Goal: Information Seeking & Learning: Learn about a topic

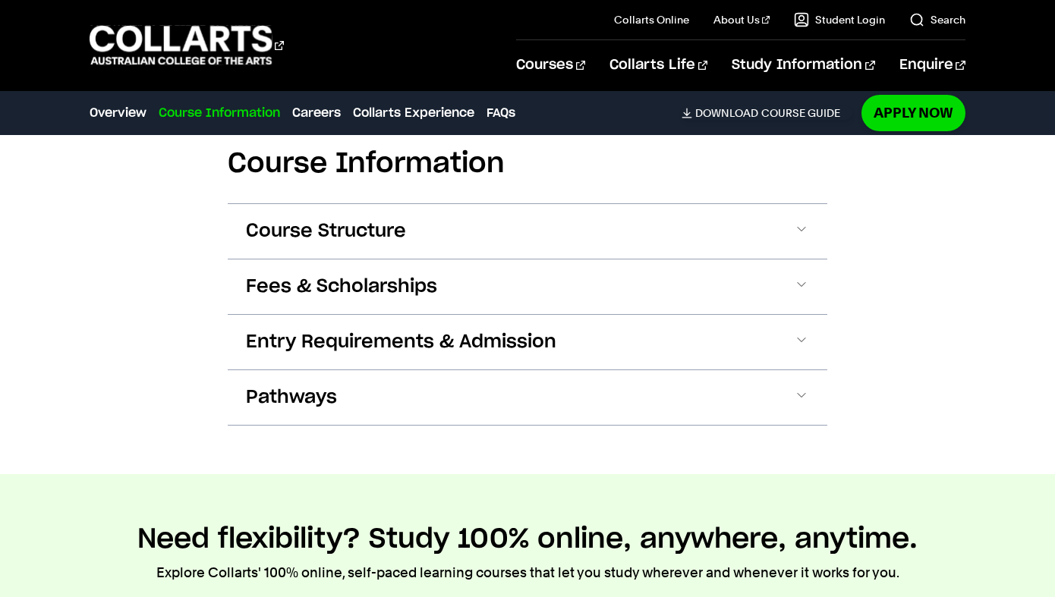
scroll to position [1810, 0]
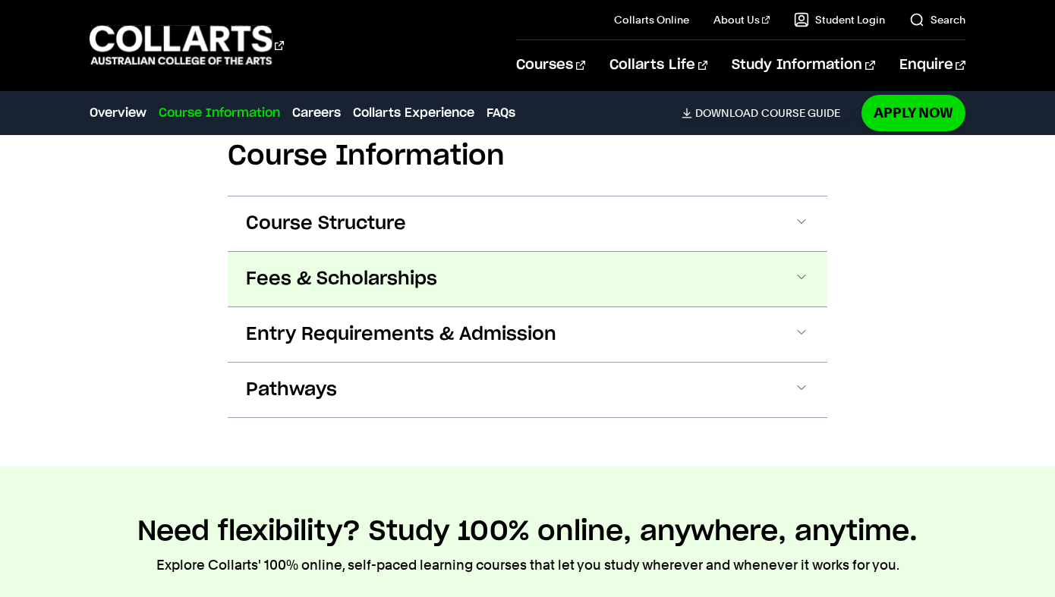
click at [335, 272] on span "Fees & Scholarships" at bounding box center [341, 279] width 191 height 24
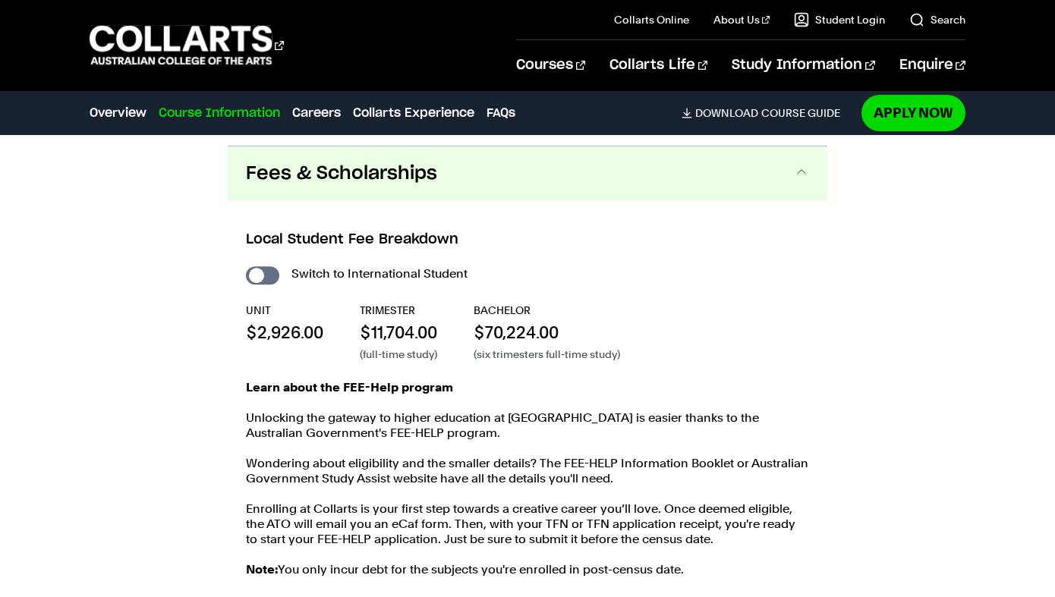
scroll to position [1925, 0]
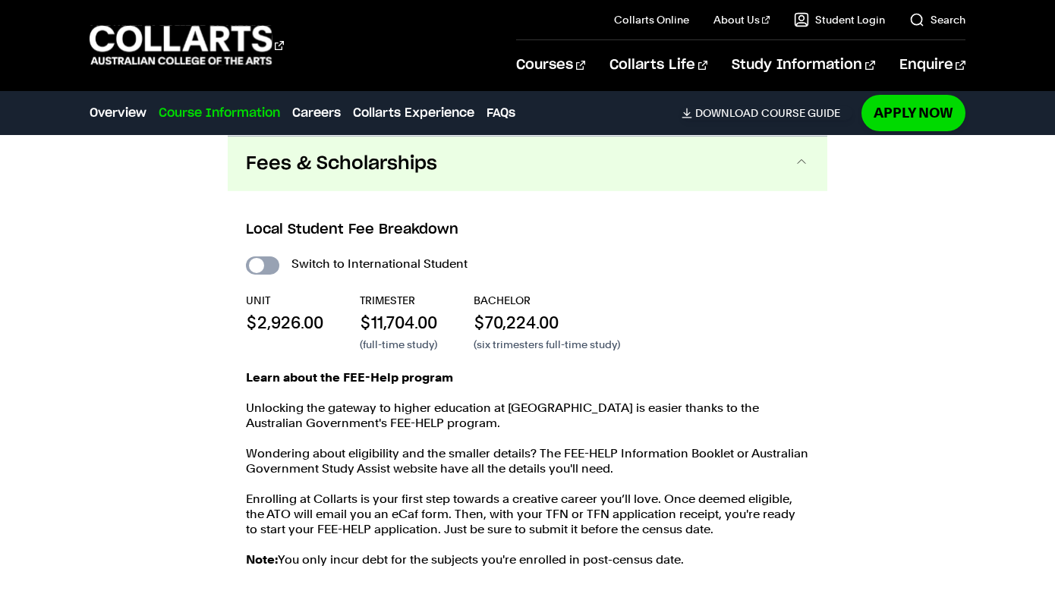
click at [261, 265] on input "International Student" at bounding box center [262, 265] width 33 height 18
checkbox input "true"
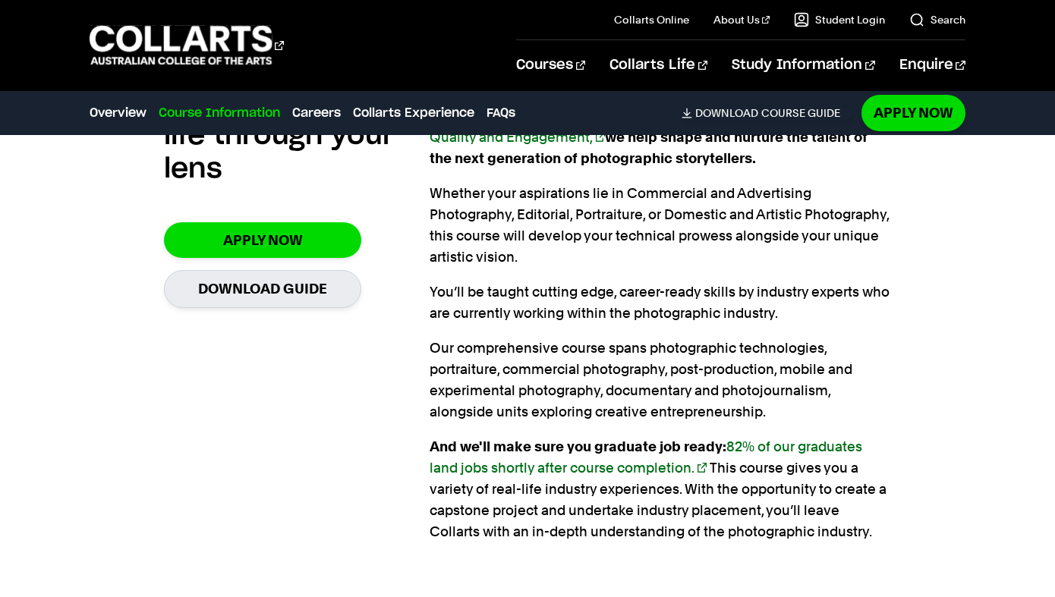
scroll to position [452, 0]
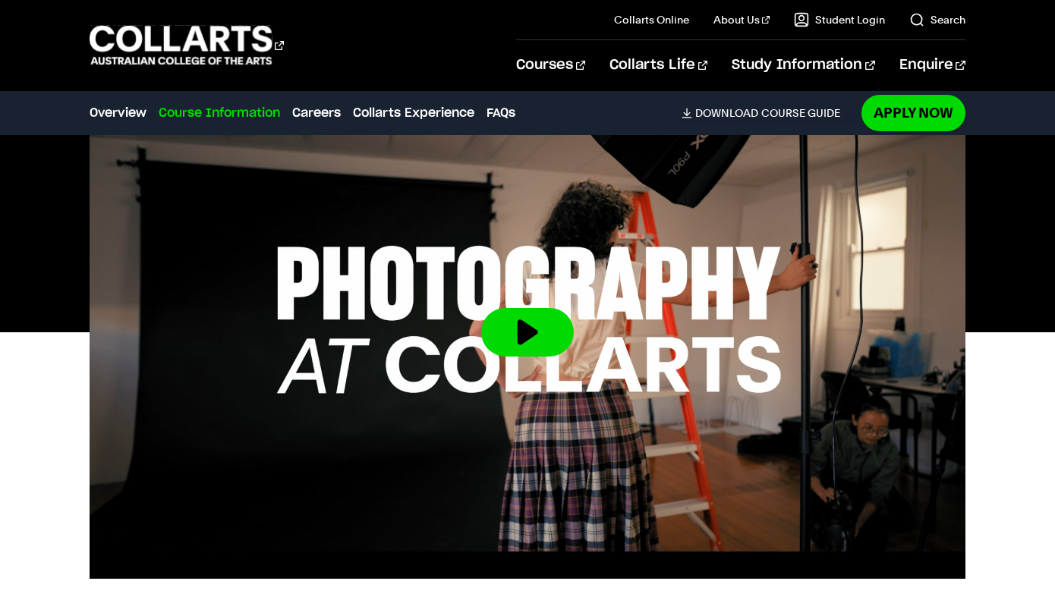
click at [247, 111] on link "Course Information" at bounding box center [219, 113] width 121 height 18
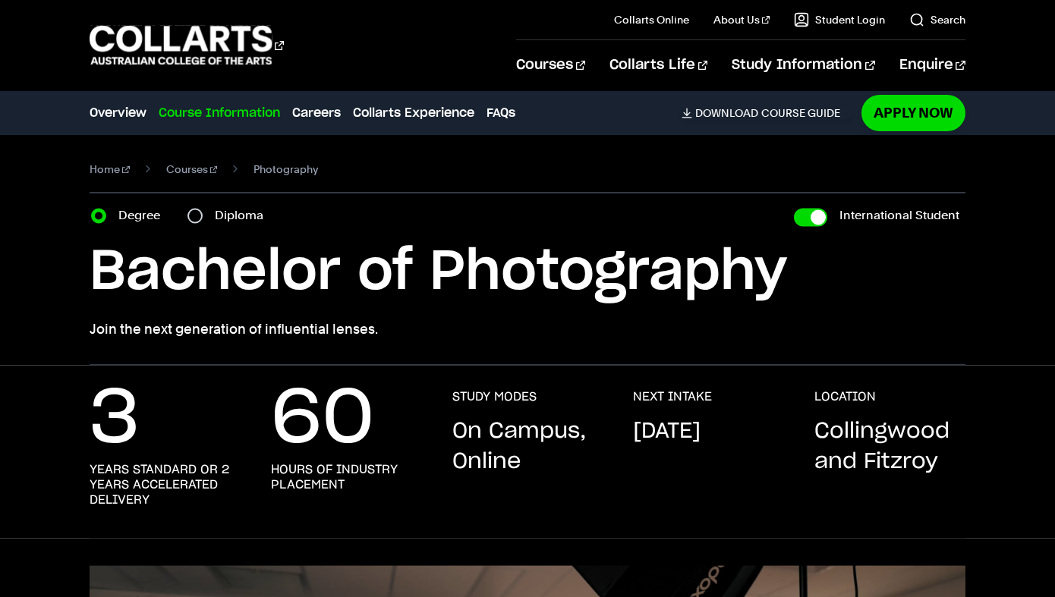
scroll to position [0, 0]
click at [247, 111] on link "Course Information" at bounding box center [219, 113] width 121 height 18
click at [196, 215] on input "Diploma" at bounding box center [194, 216] width 15 height 15
radio input "true"
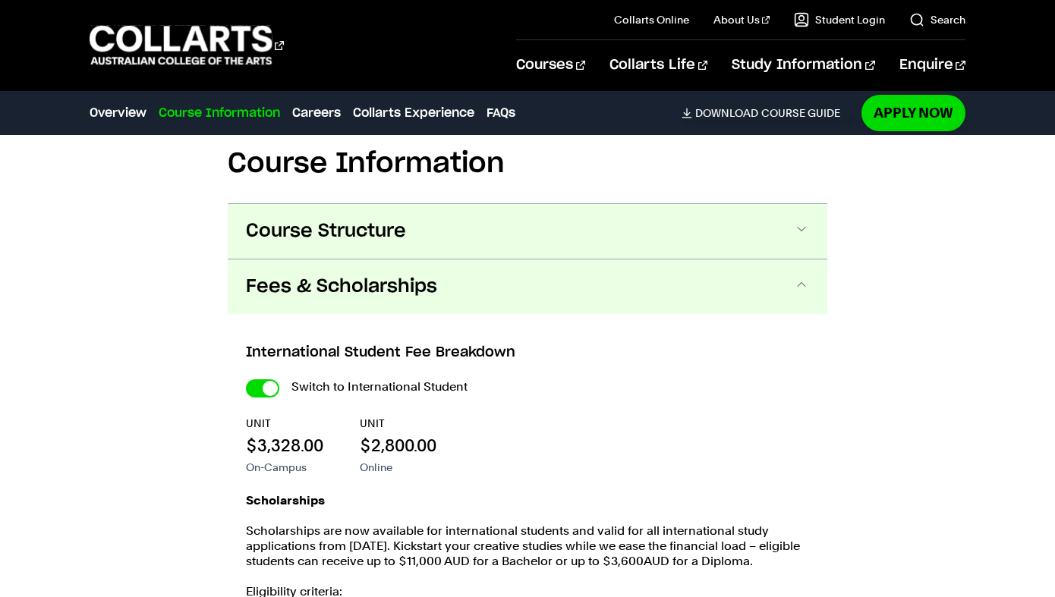
scroll to position [1511, 0]
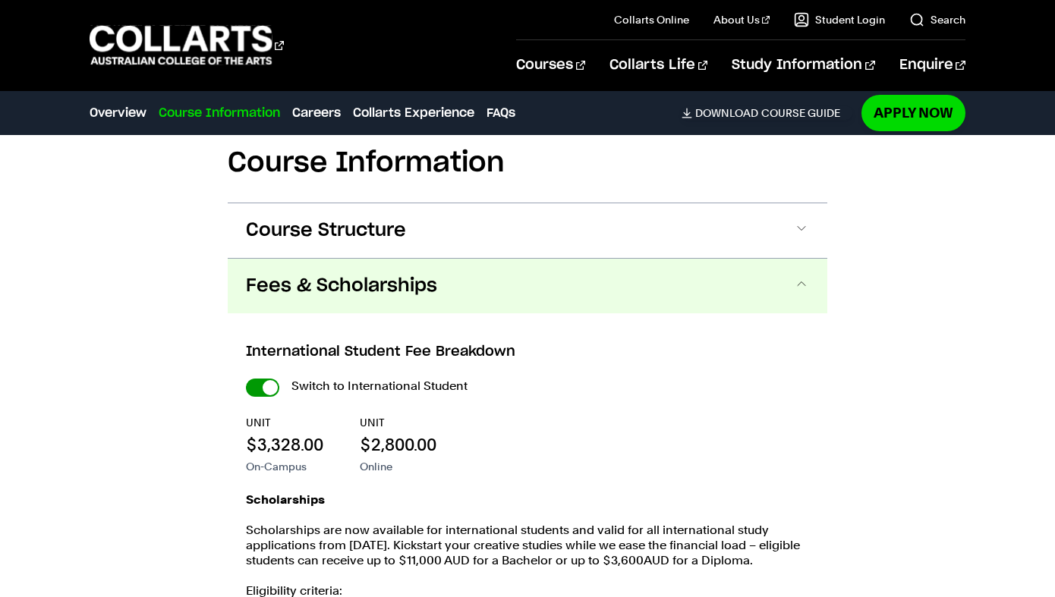
click at [0, 0] on input "International Student" at bounding box center [0, 0] width 0 height 0
checkbox input "false"
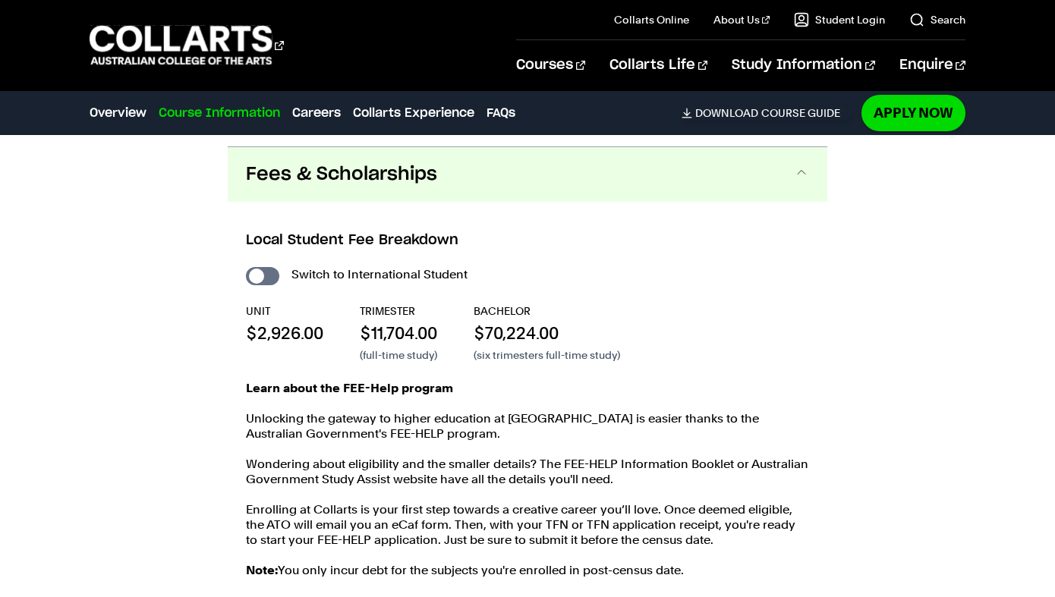
scroll to position [1900, 0]
click at [0, 0] on input "International Student" at bounding box center [0, 0] width 0 height 0
checkbox input "true"
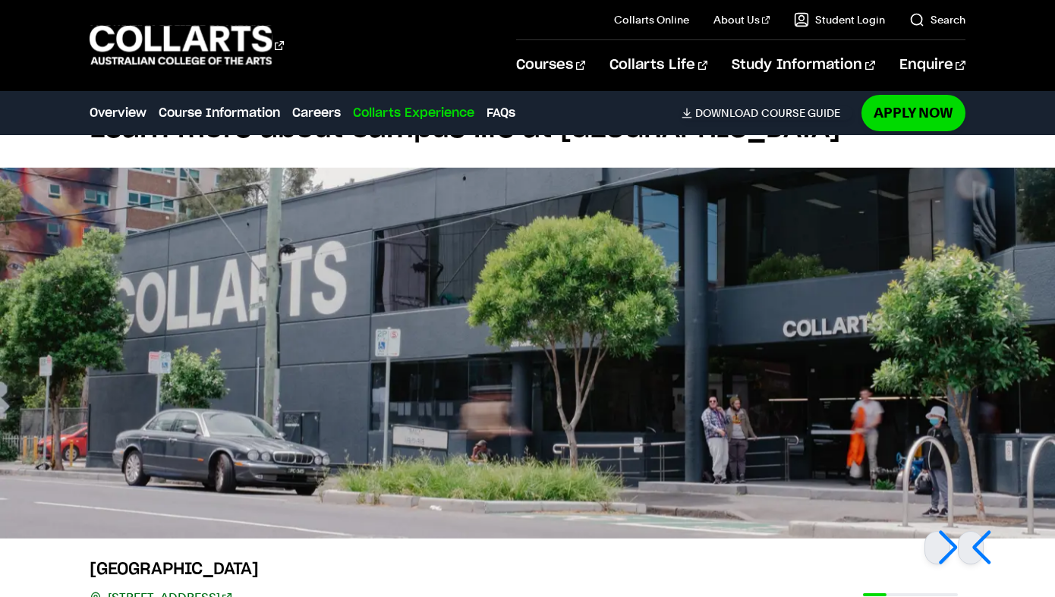
scroll to position [3481, 0]
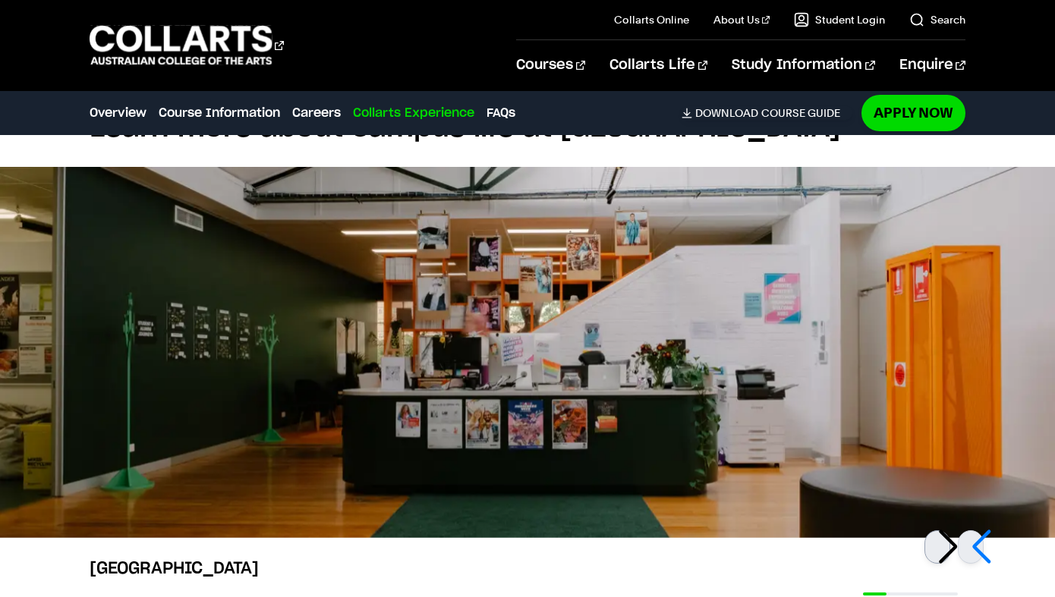
click at [947, 545] on div at bounding box center [937, 546] width 26 height 33
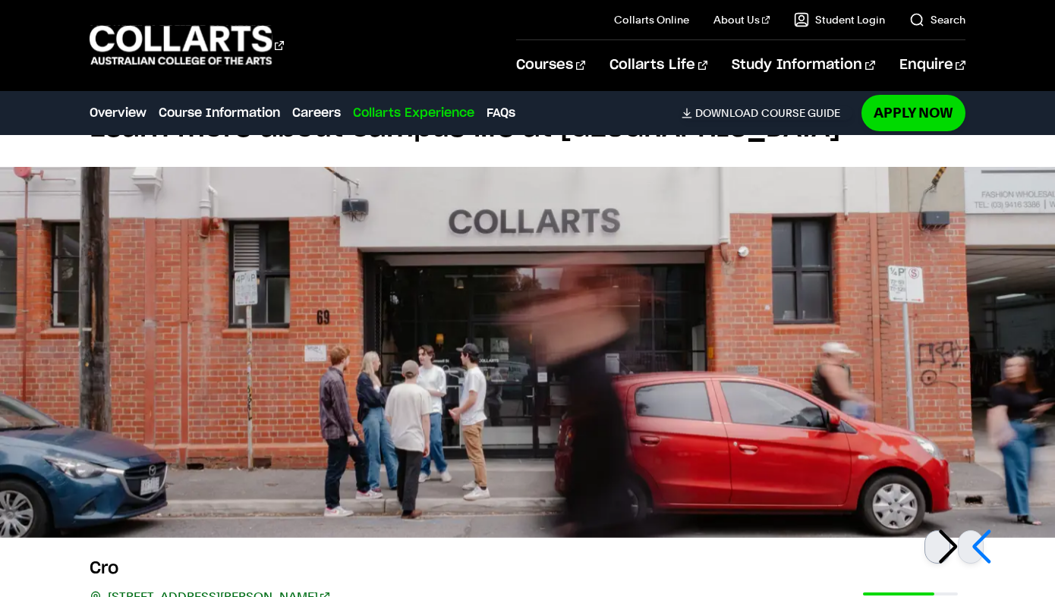
click at [947, 545] on div at bounding box center [937, 546] width 26 height 33
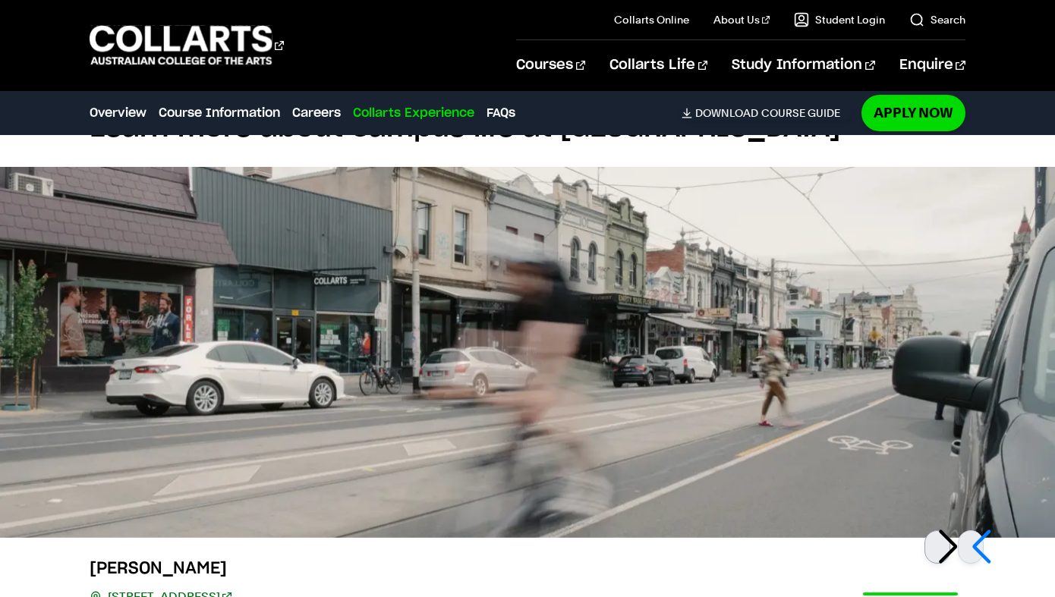
click at [947, 545] on div at bounding box center [937, 546] width 26 height 33
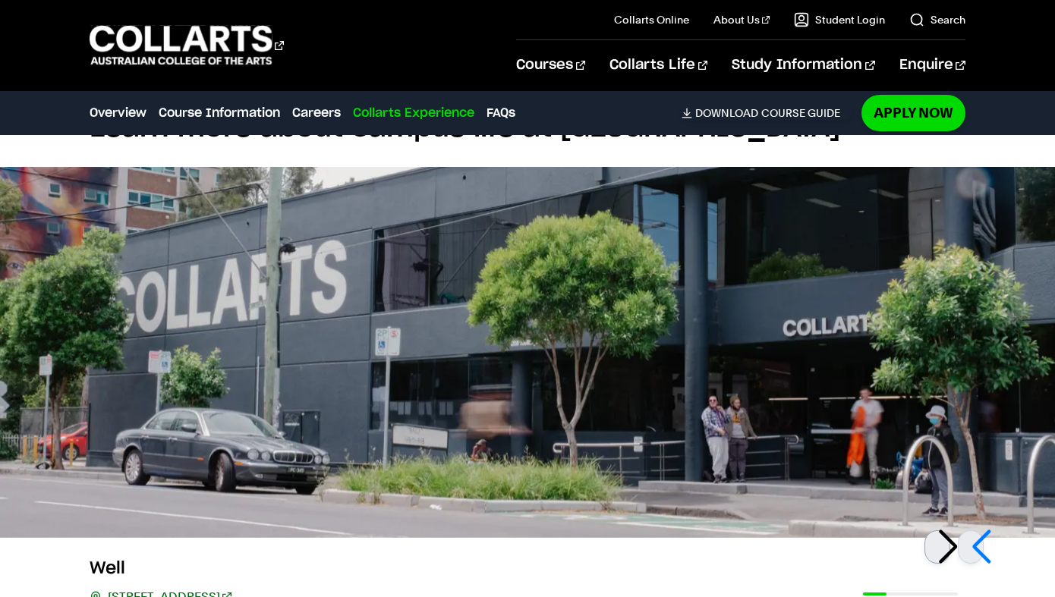
click at [947, 545] on div at bounding box center [937, 546] width 26 height 33
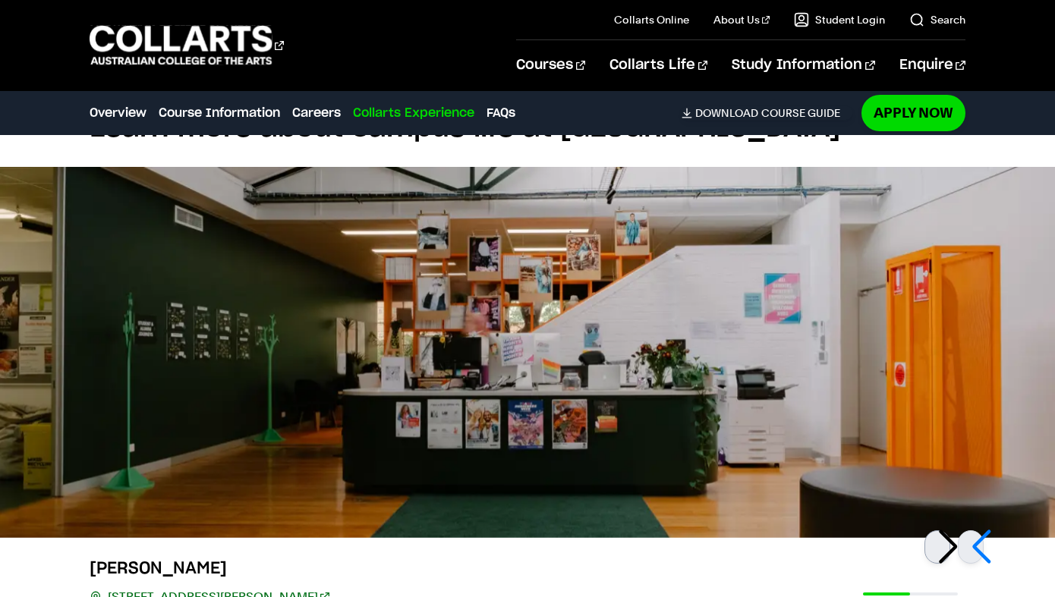
click at [947, 545] on div at bounding box center [937, 546] width 26 height 33
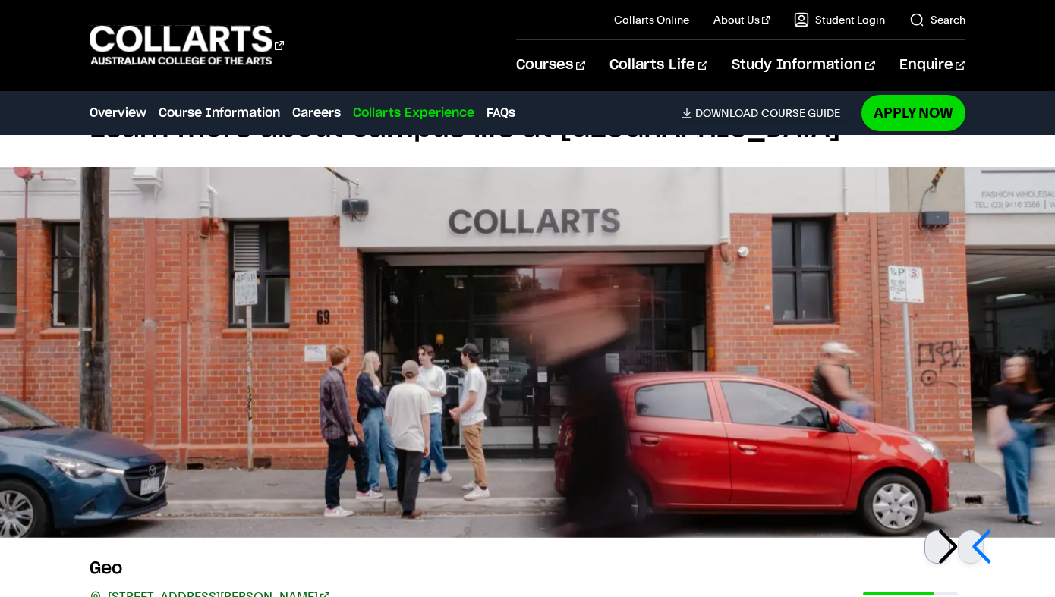
click at [947, 545] on div at bounding box center [937, 546] width 26 height 33
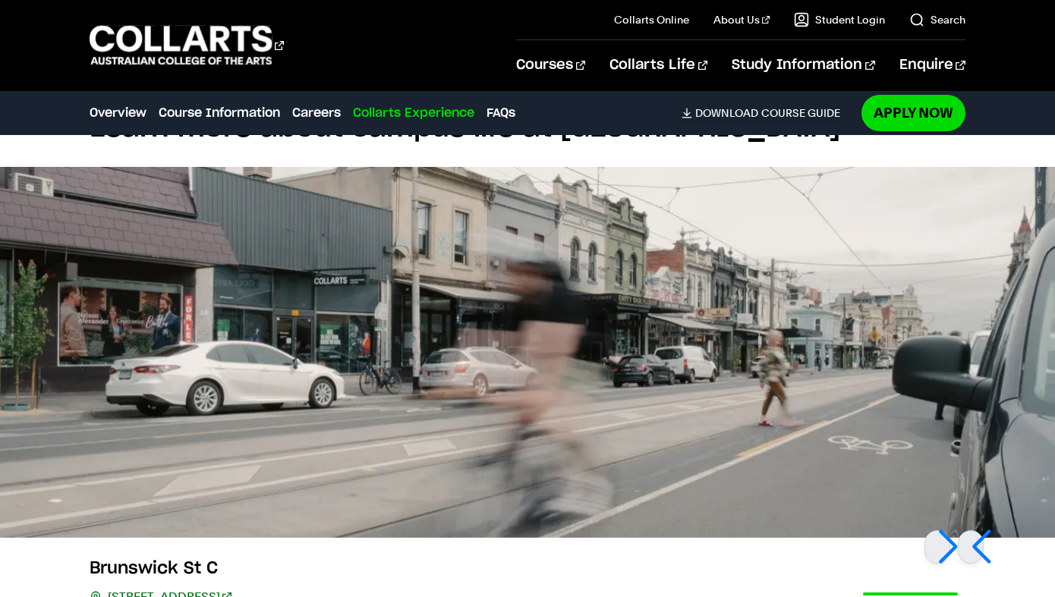
scroll to position [3874, 0]
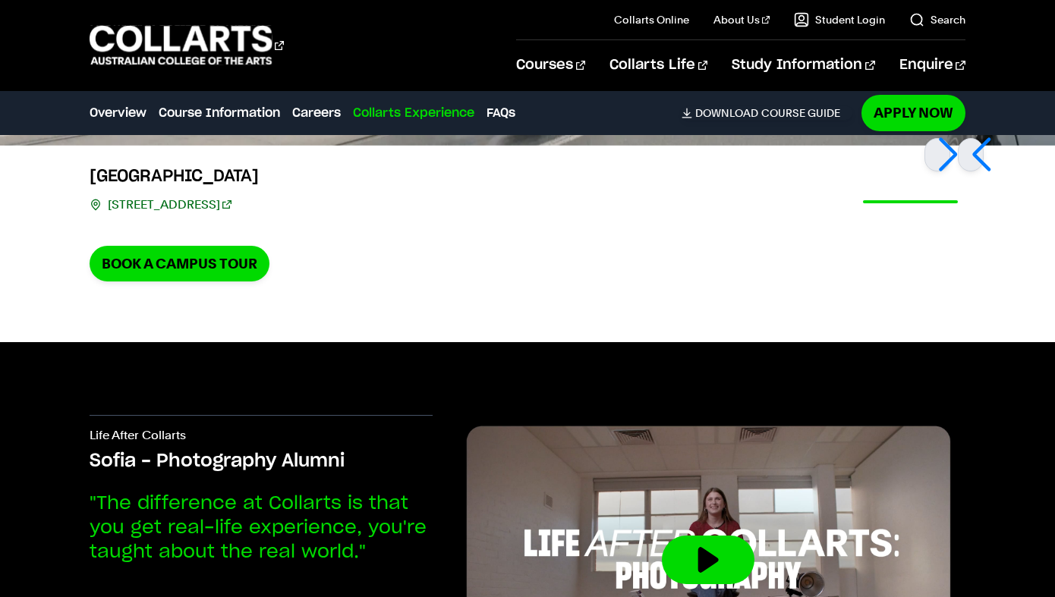
click at [231, 207] on link "209 Brunswick St, Fitzroy VIC 3065" at bounding box center [169, 204] width 123 height 21
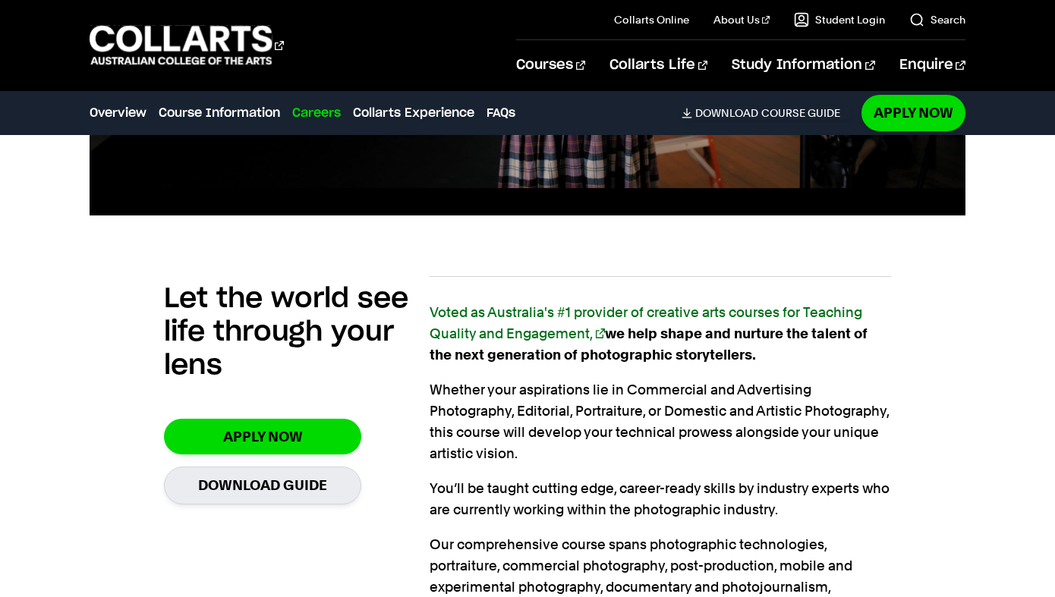
scroll to position [869, 0]
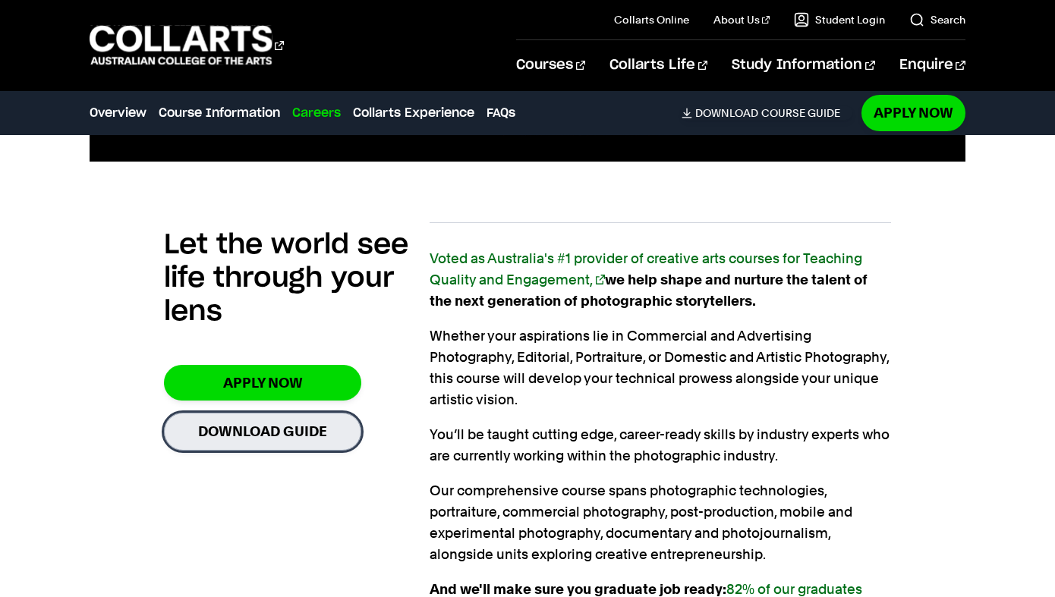
click at [296, 435] on link "Download Guide" at bounding box center [262, 431] width 197 height 37
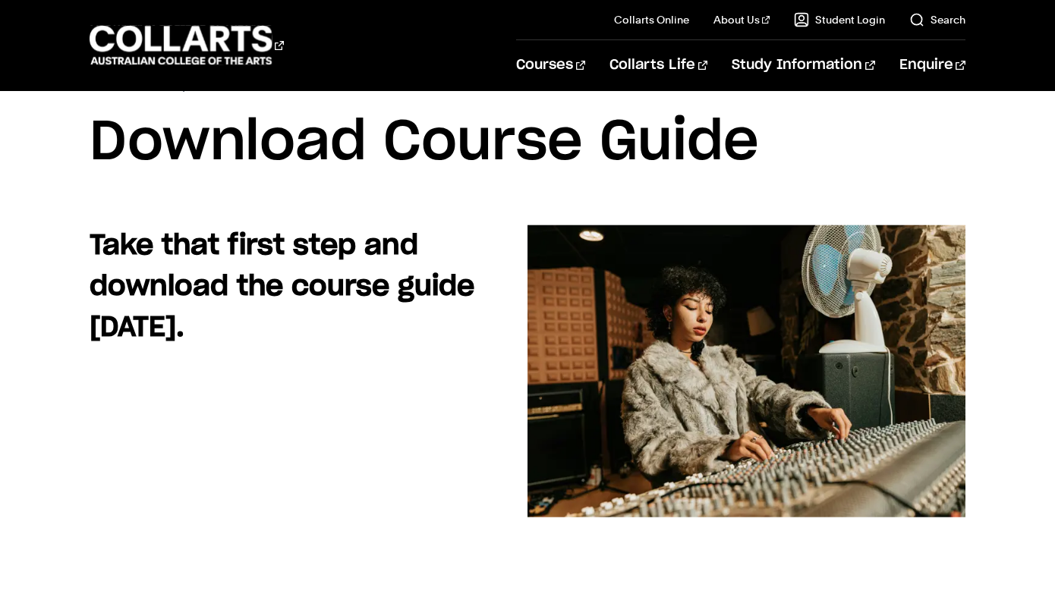
scroll to position [42, 0]
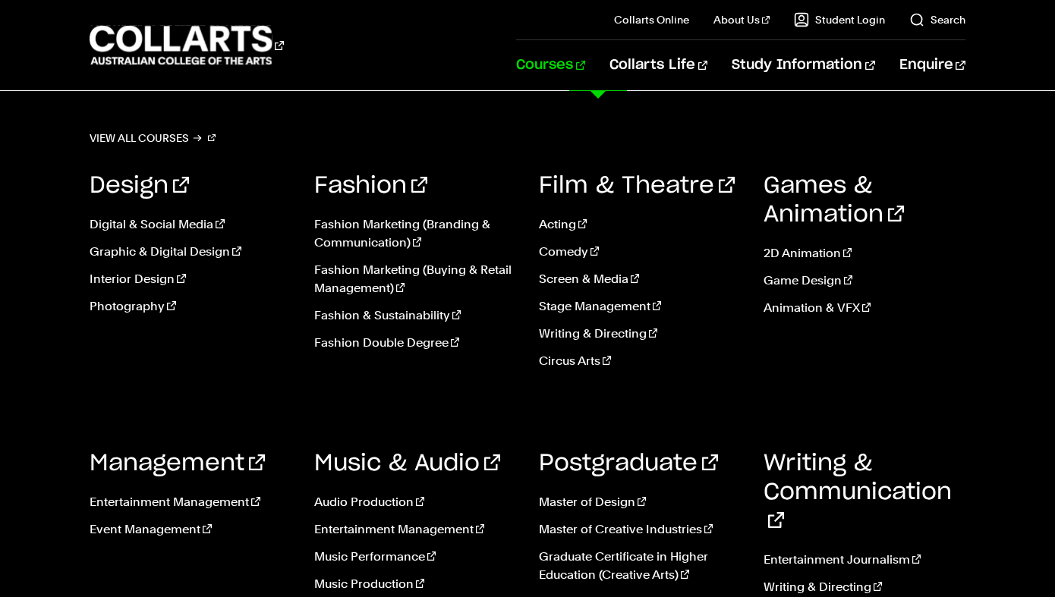
click at [585, 58] on link "Courses" at bounding box center [550, 65] width 69 height 50
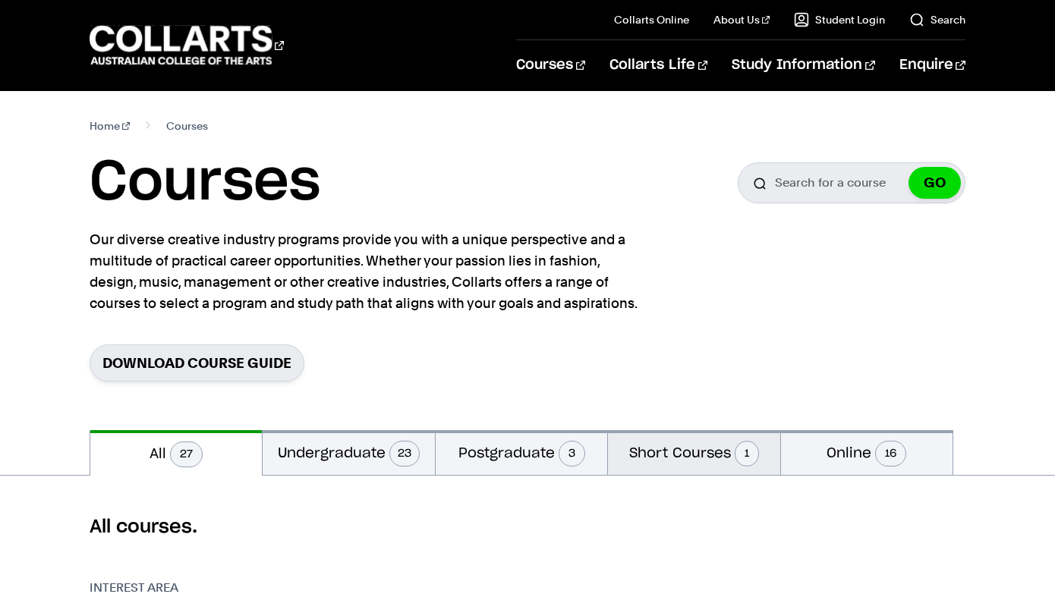
click at [677, 454] on button "Short Courses 1" at bounding box center [693, 452] width 171 height 45
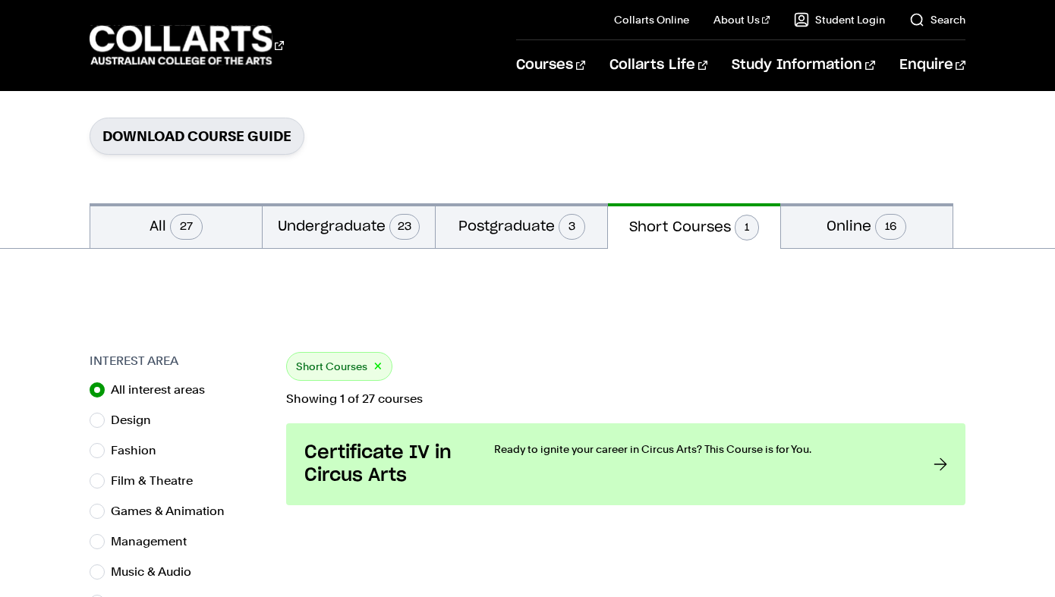
scroll to position [226, 0]
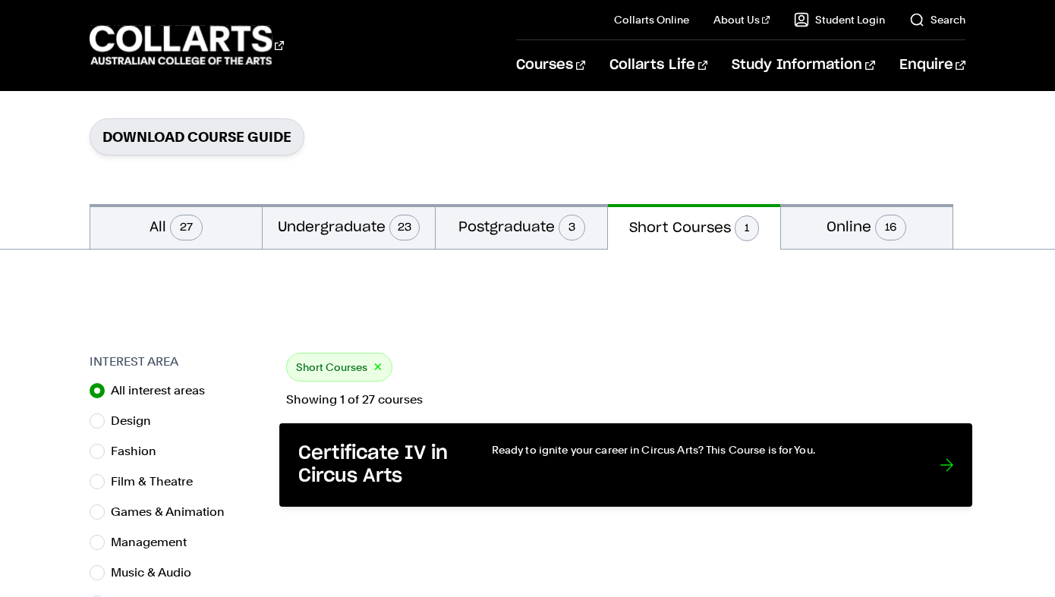
click at [629, 450] on p "Ready to ignite your career in Circus Arts? This Course is for You." at bounding box center [700, 449] width 417 height 15
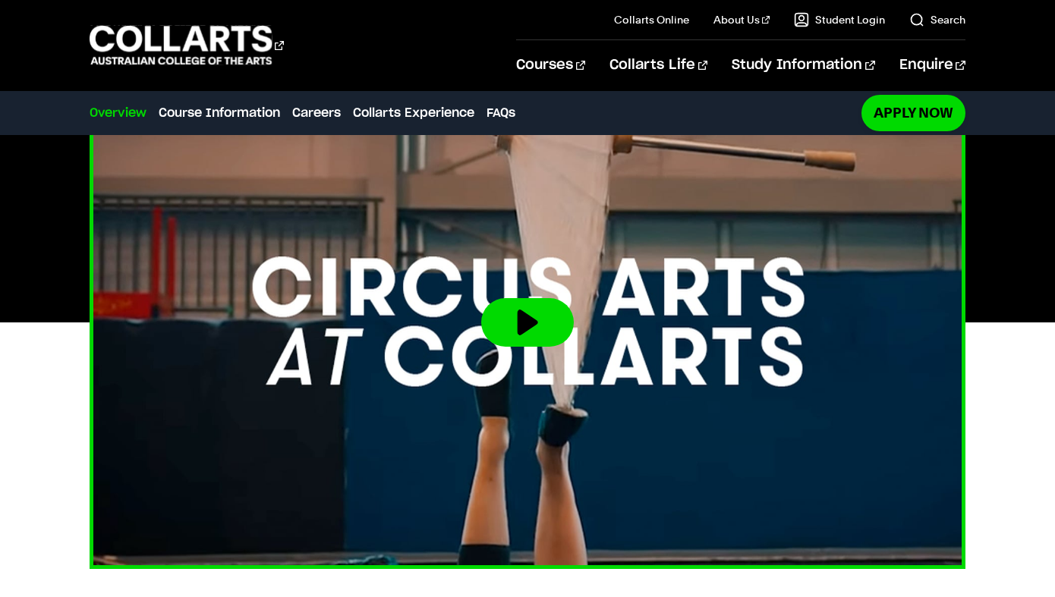
scroll to position [501, 0]
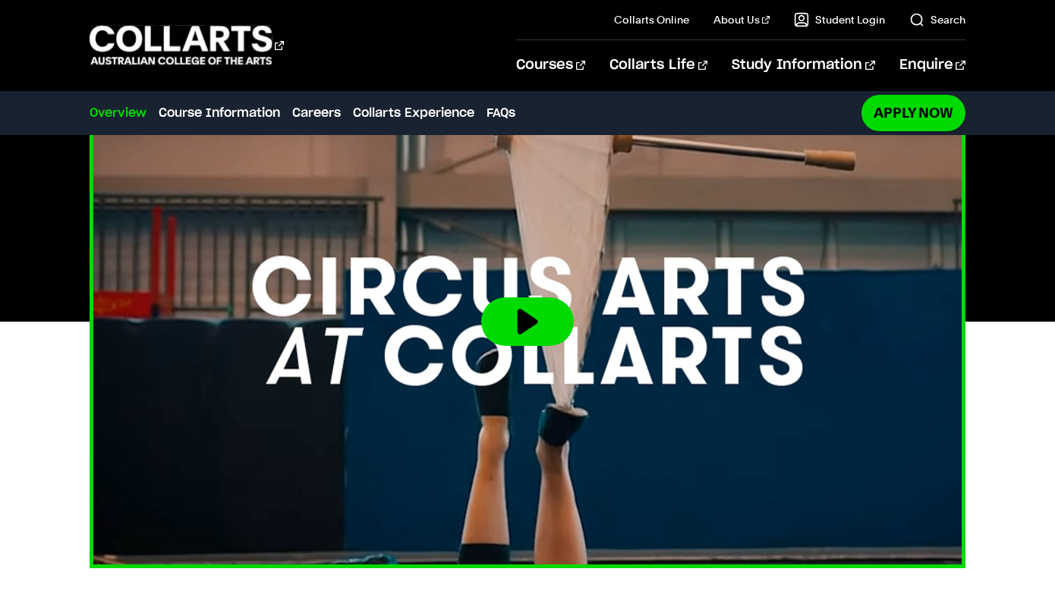
click at [517, 322] on button at bounding box center [527, 321] width 93 height 49
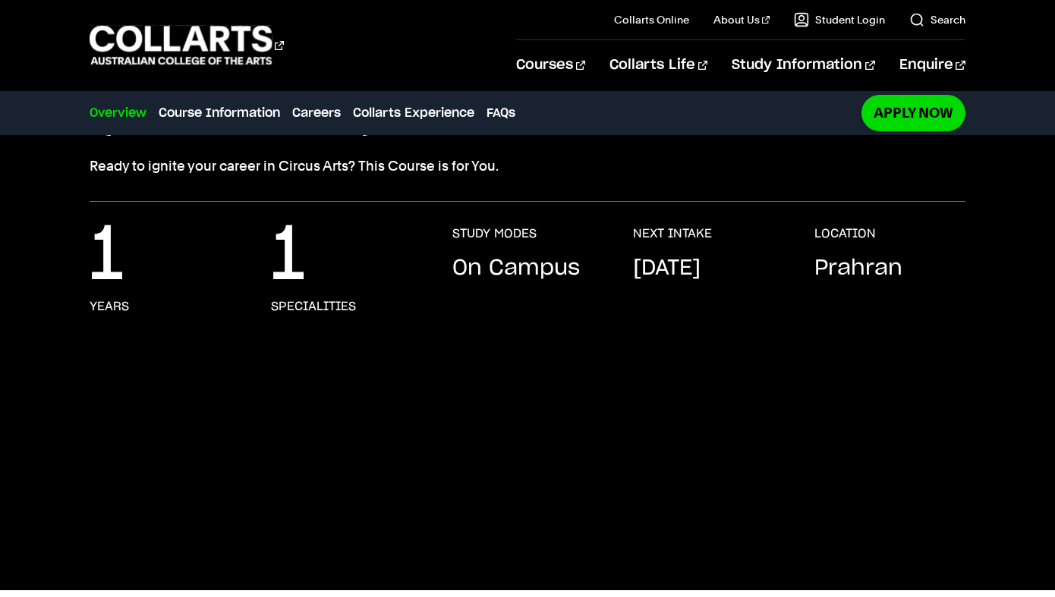
scroll to position [231, 0]
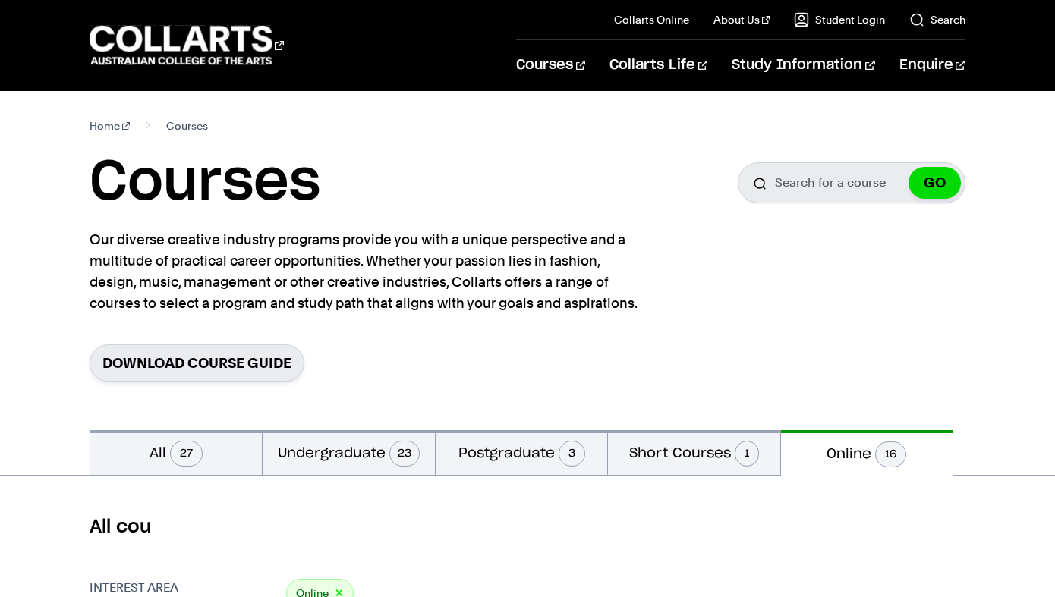
scroll to position [226, 0]
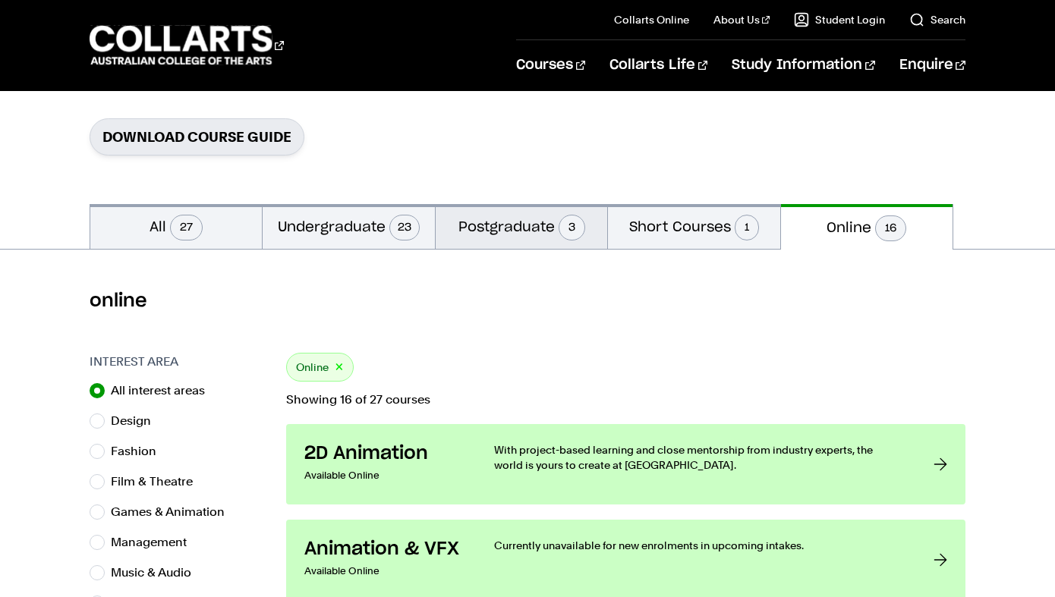
click at [531, 237] on button "Postgraduate 3" at bounding box center [520, 226] width 171 height 45
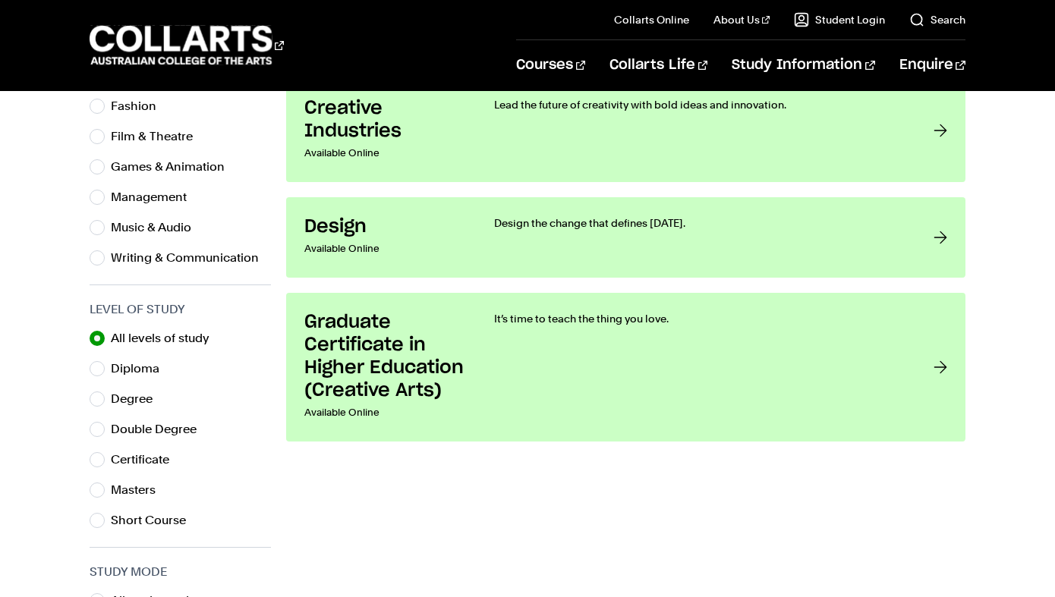
scroll to position [574, 0]
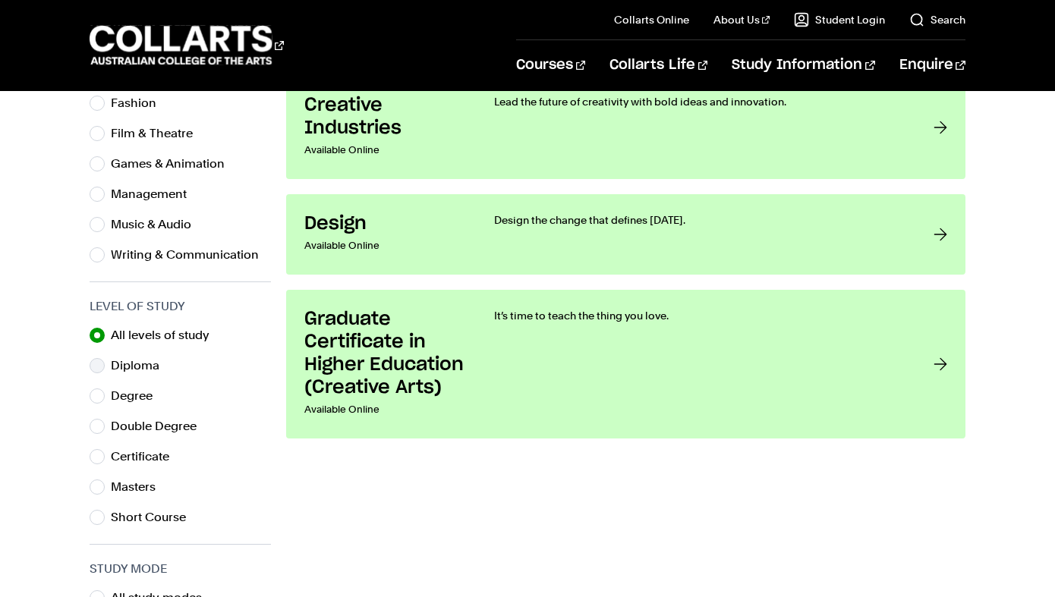
click at [130, 370] on label "Diploma" at bounding box center [141, 365] width 61 height 21
click at [105, 370] on input "Diploma" at bounding box center [97, 365] width 15 height 15
radio input "true"
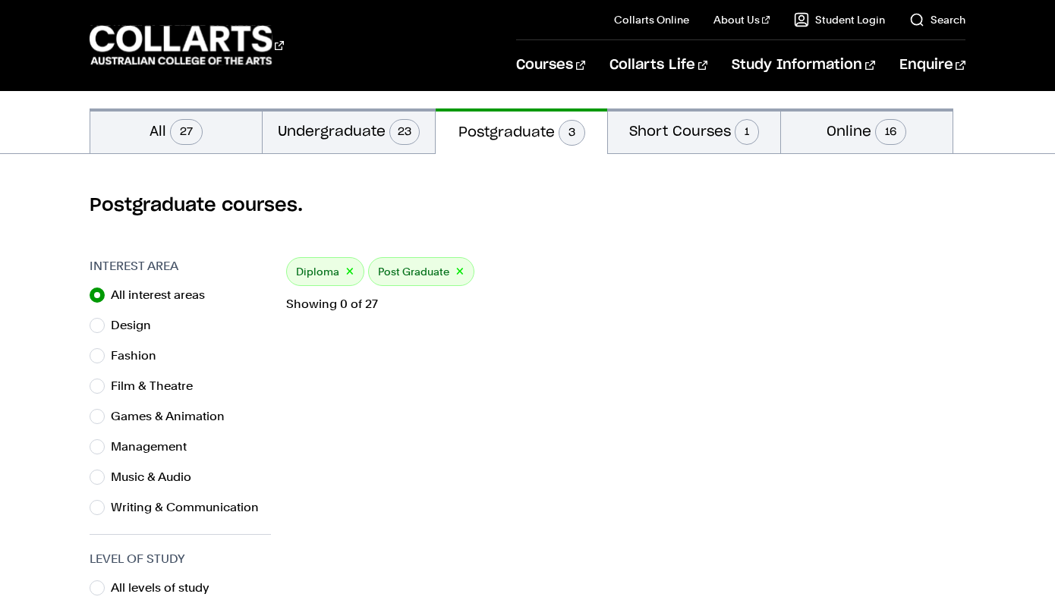
scroll to position [324, 0]
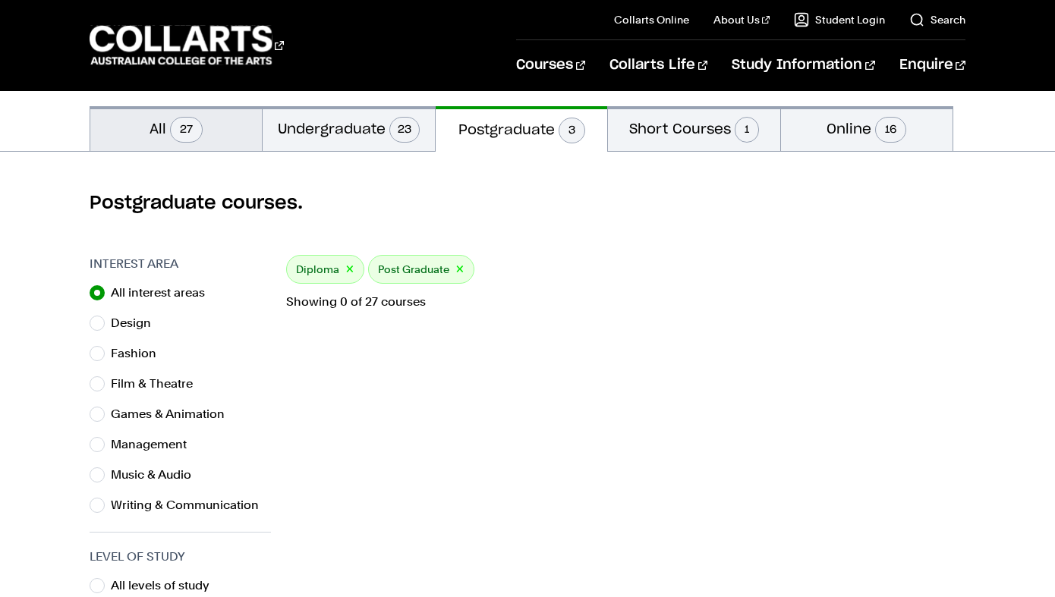
click at [211, 115] on button "All 27" at bounding box center [175, 128] width 171 height 45
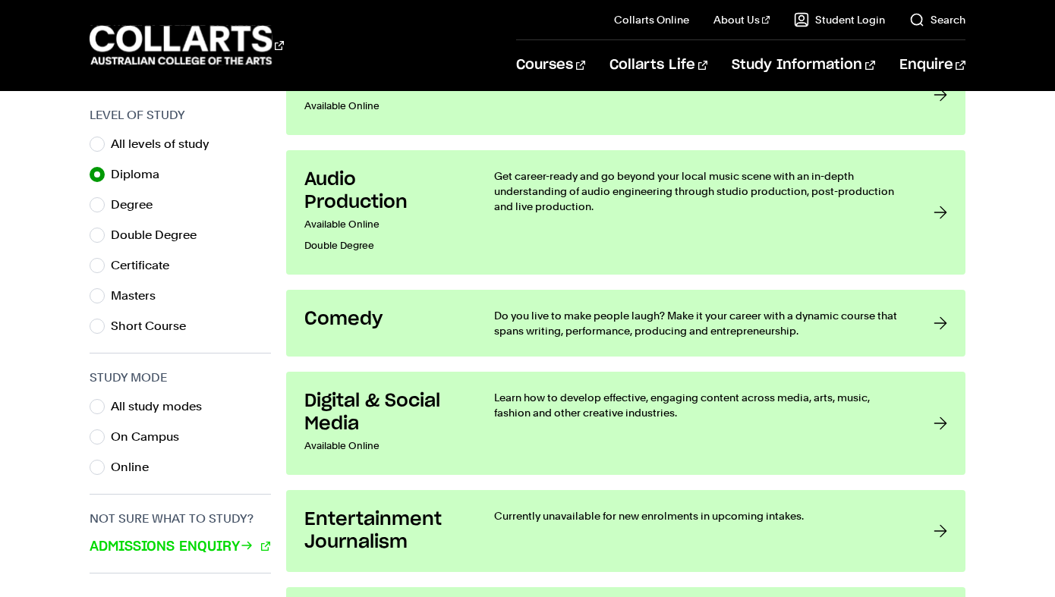
scroll to position [766, 0]
click at [137, 269] on label "Certificate" at bounding box center [146, 264] width 71 height 21
click at [105, 269] on input "Certificate" at bounding box center [97, 264] width 15 height 15
radio input "true"
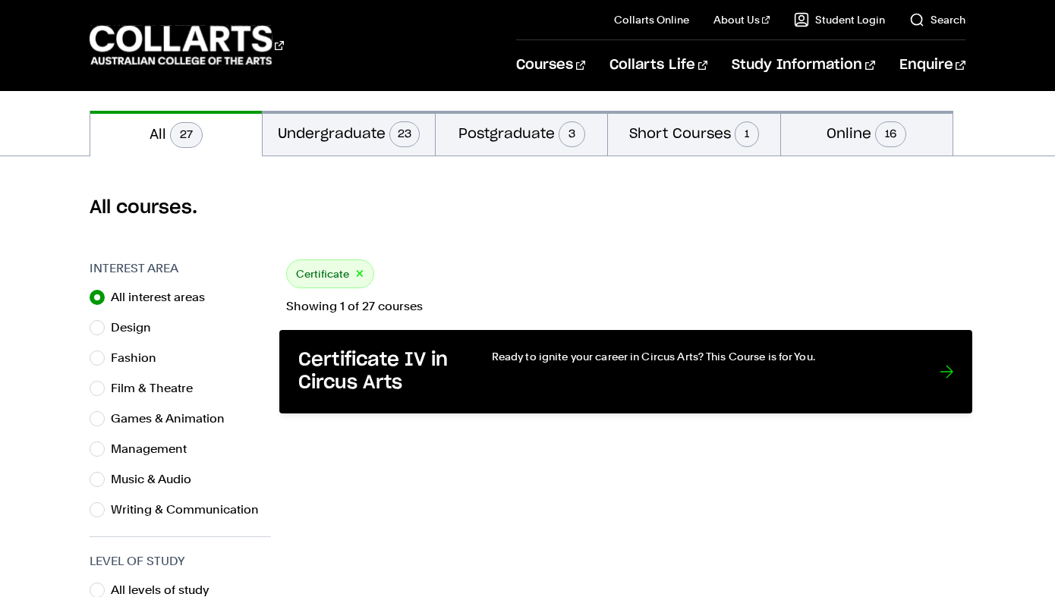
scroll to position [316, 0]
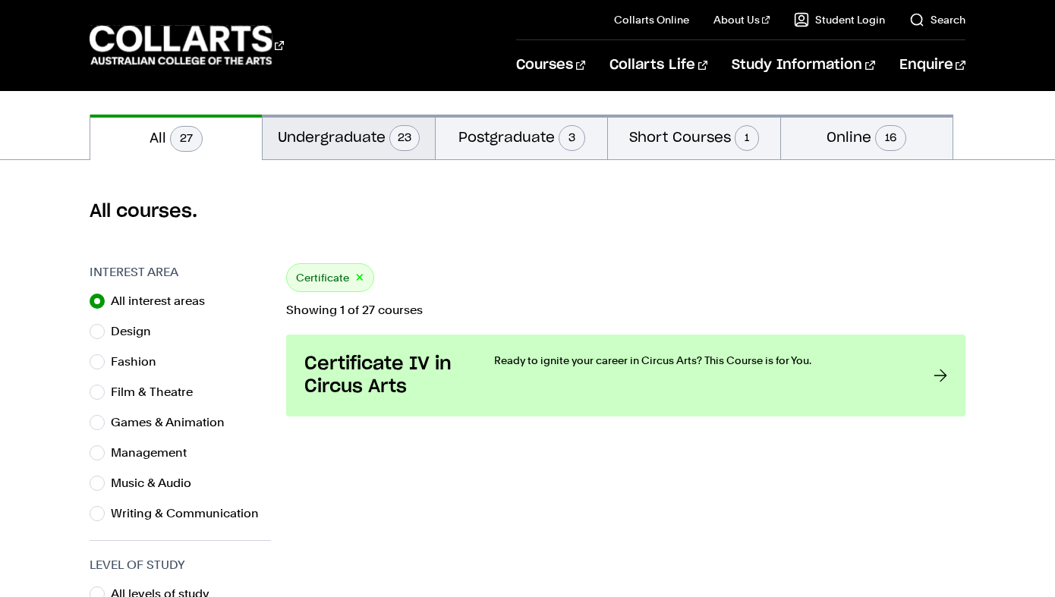
click at [344, 138] on button "Undergraduate 23" at bounding box center [347, 137] width 171 height 45
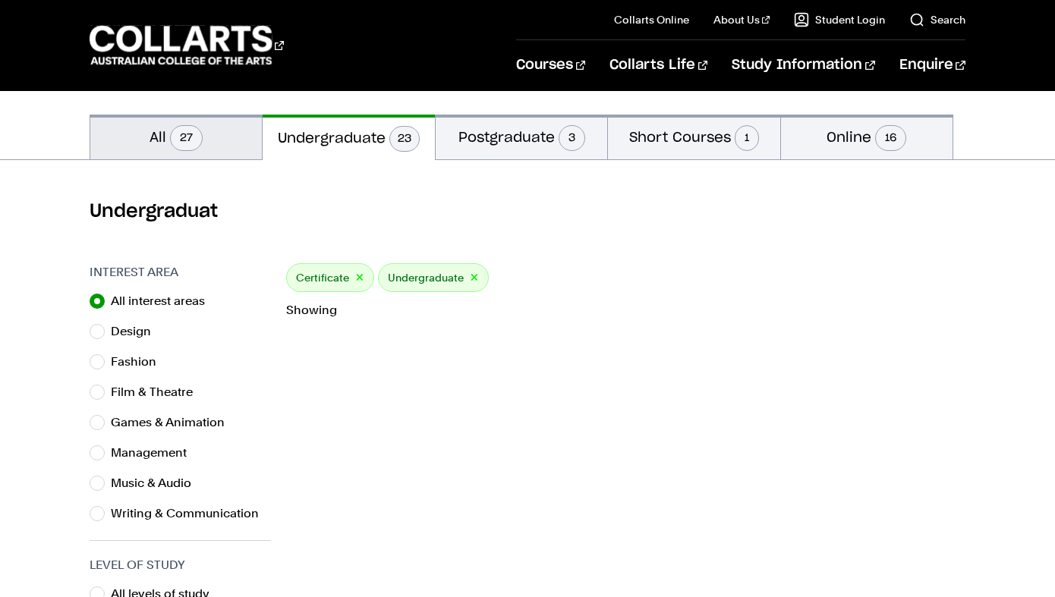
click at [196, 141] on span "27" at bounding box center [186, 138] width 33 height 26
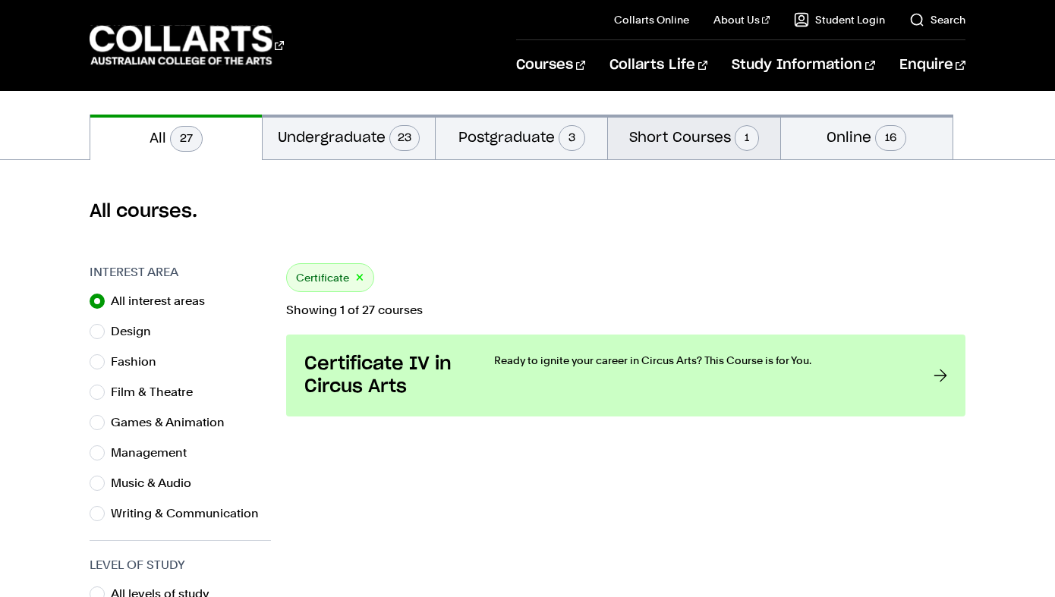
click at [693, 140] on button "Short Courses 1" at bounding box center [693, 137] width 171 height 45
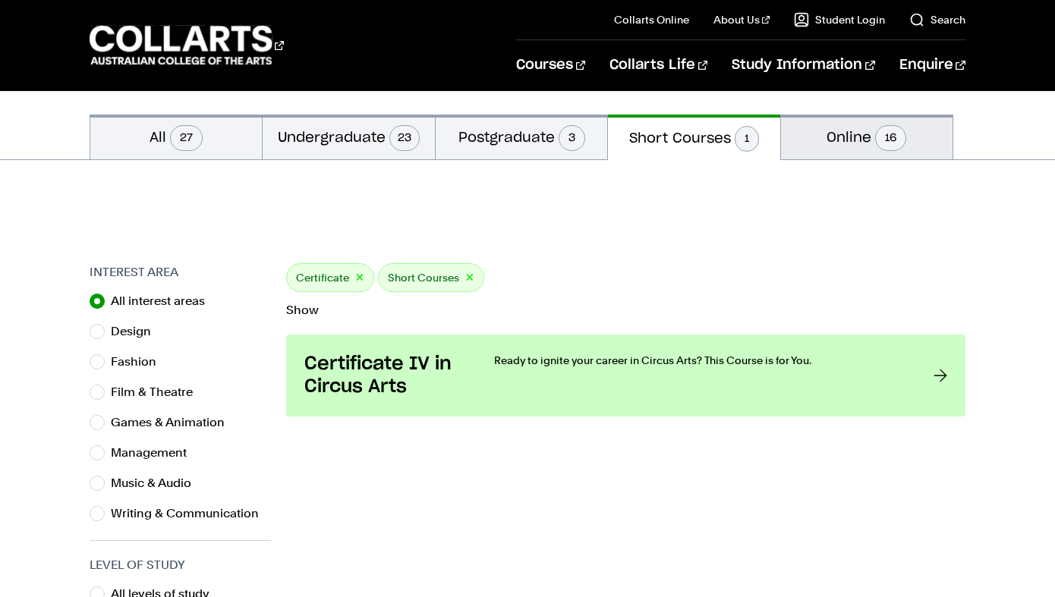
click at [886, 120] on button "Online 16" at bounding box center [866, 137] width 171 height 45
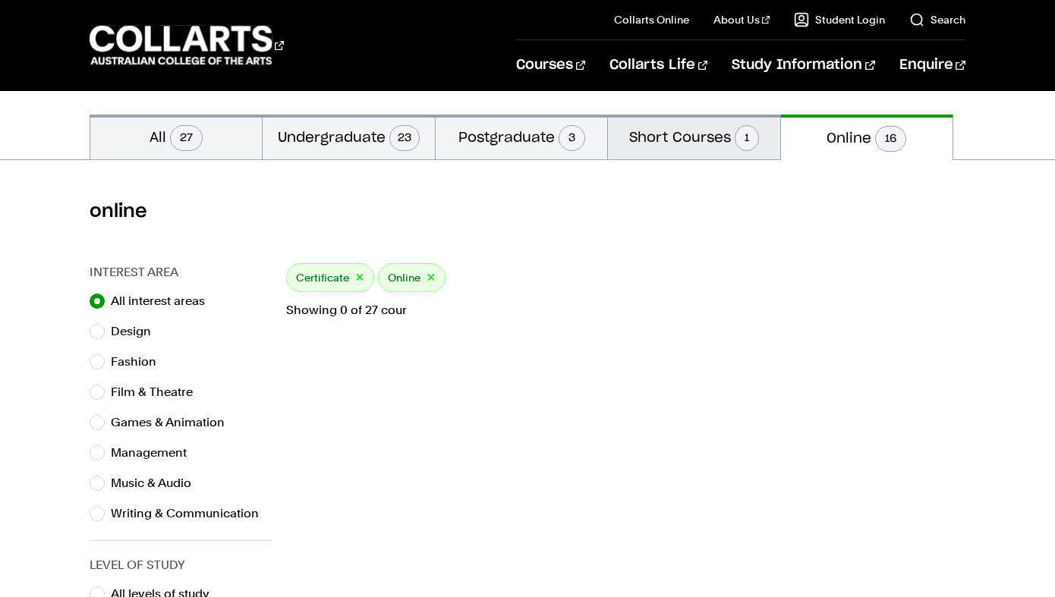
click at [632, 118] on button "Short Courses 1" at bounding box center [693, 137] width 171 height 45
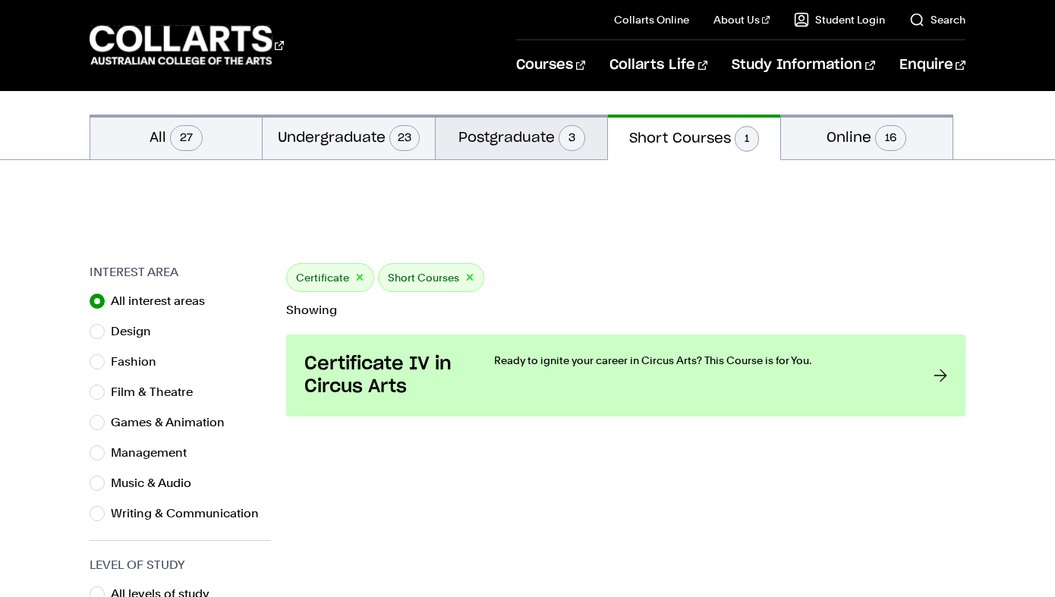
click at [498, 152] on button "Postgraduate 3" at bounding box center [520, 137] width 171 height 45
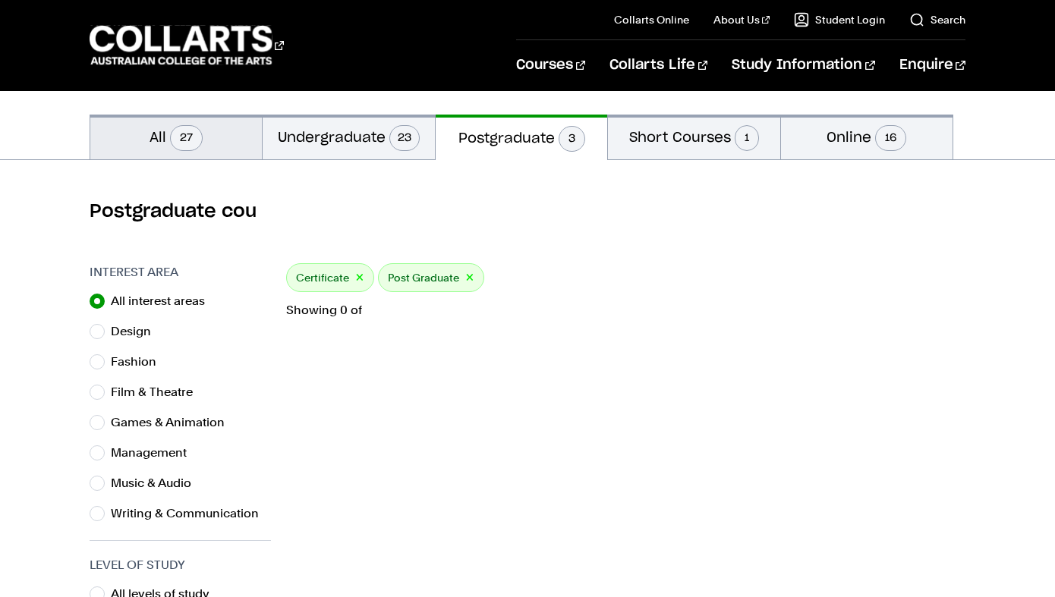
click at [218, 134] on button "All 27" at bounding box center [175, 137] width 171 height 45
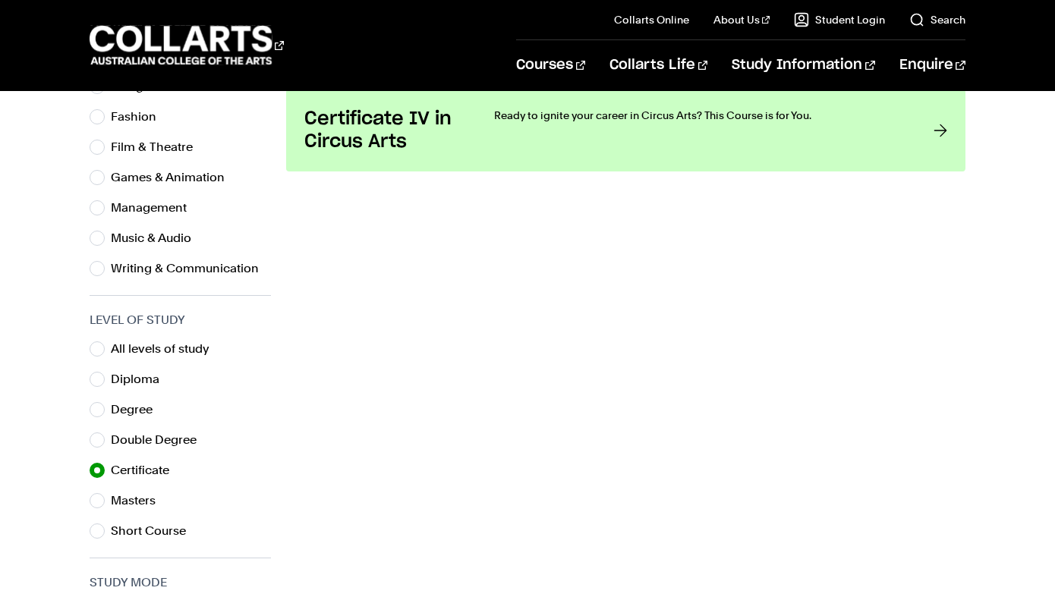
scroll to position [586, 0]
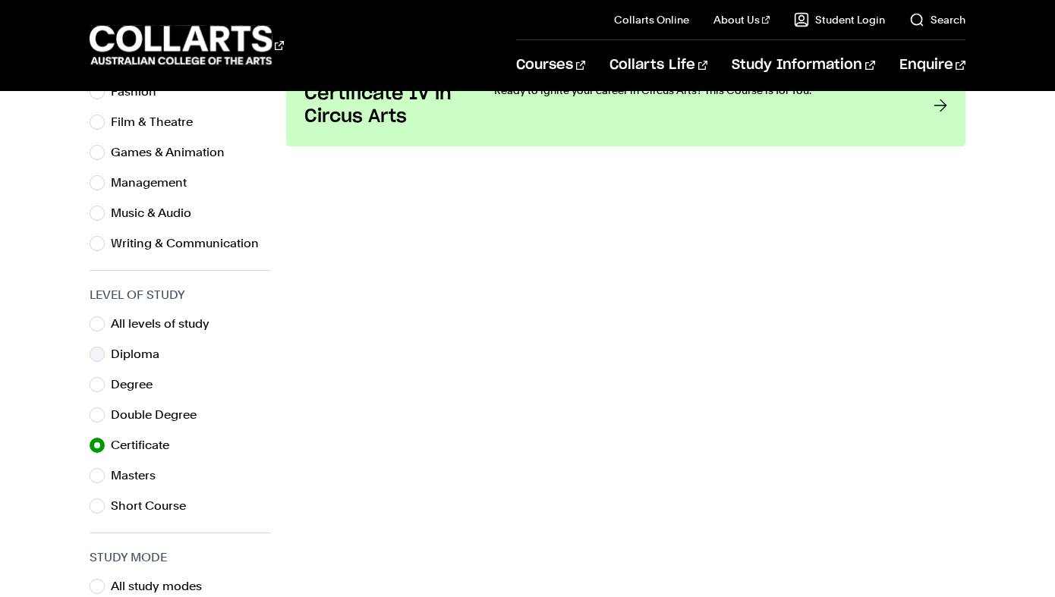
click at [135, 356] on label "Diploma" at bounding box center [141, 354] width 61 height 21
click at [105, 356] on input "Diploma" at bounding box center [97, 354] width 15 height 15
radio input "true"
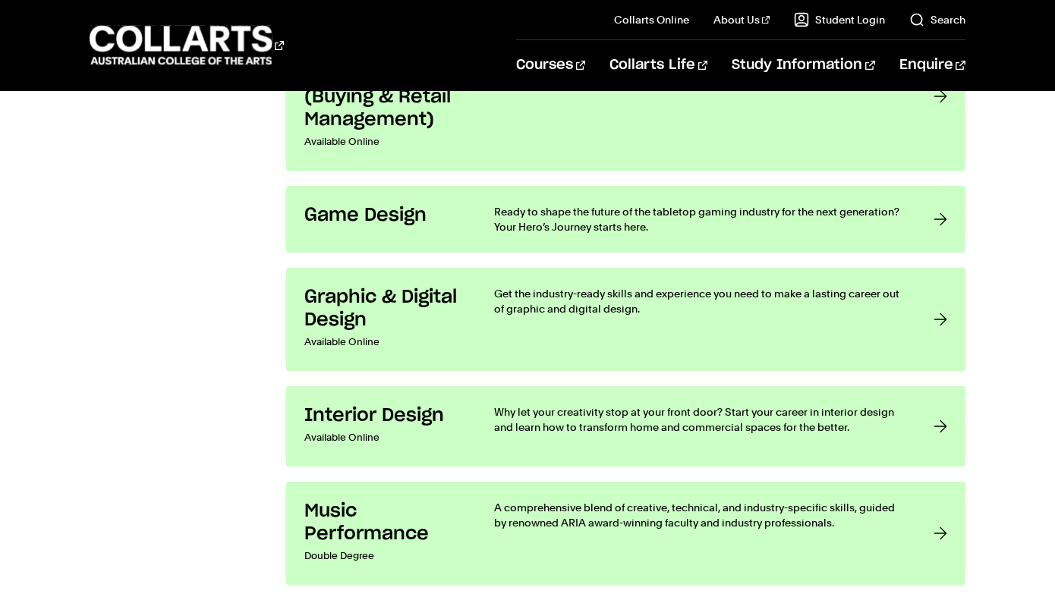
scroll to position [1830, 0]
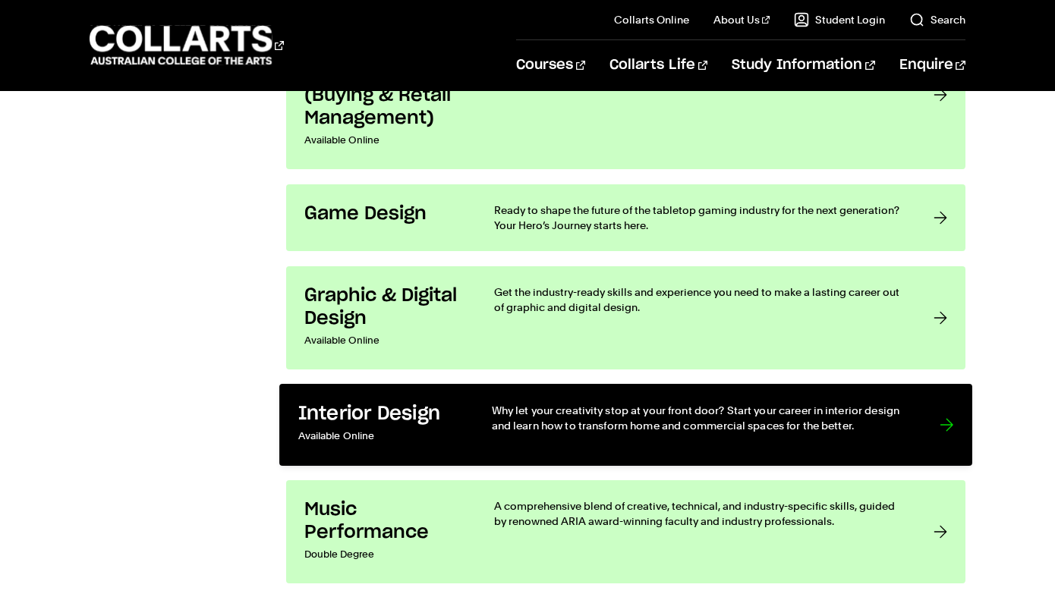
click at [410, 426] on p "Available Online" at bounding box center [379, 437] width 162 height 22
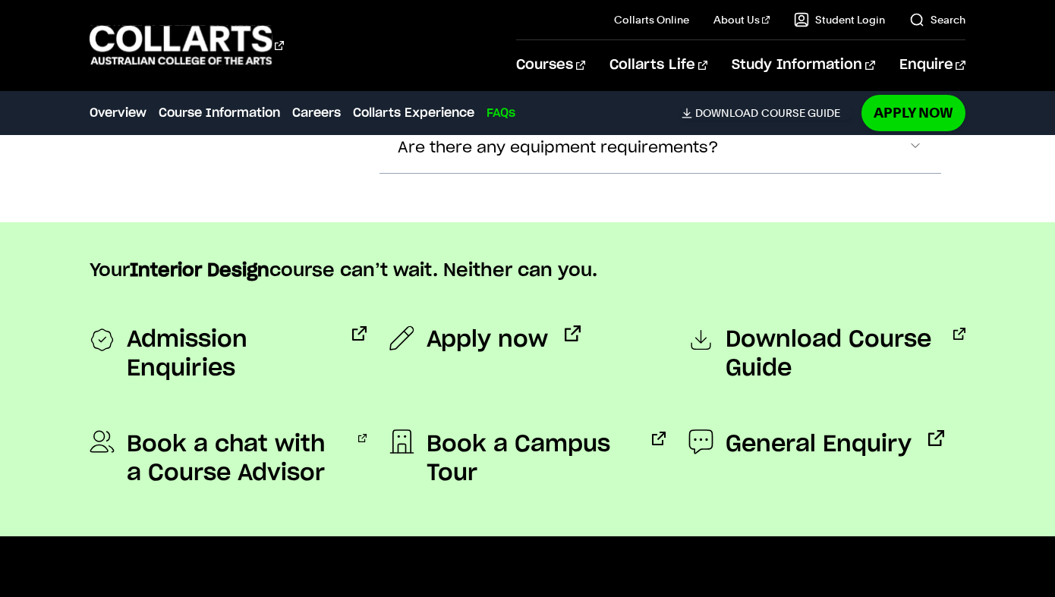
scroll to position [5369, 0]
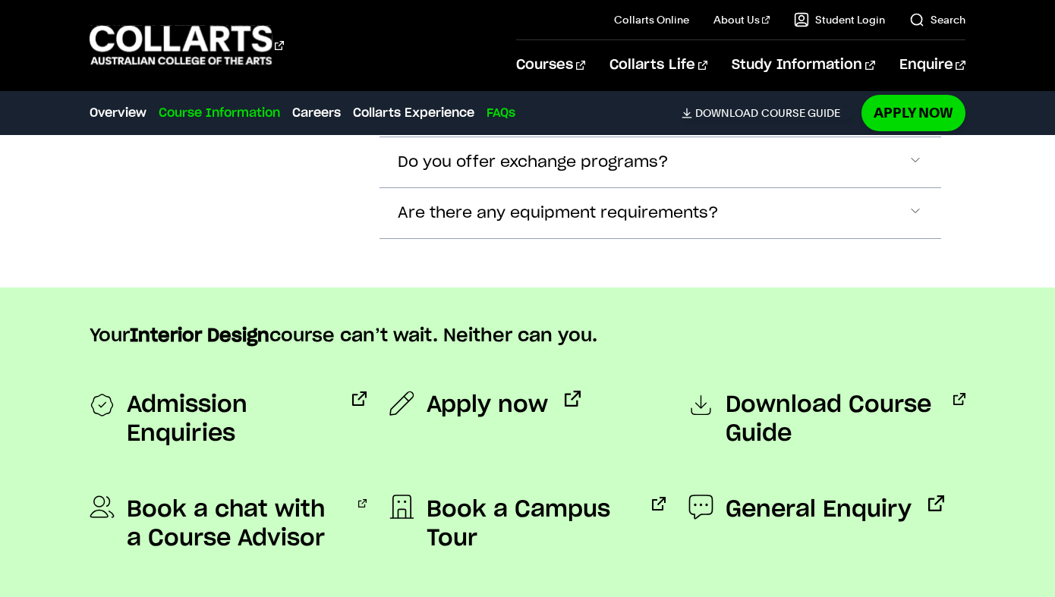
click at [233, 105] on link "Course Information" at bounding box center [219, 113] width 121 height 18
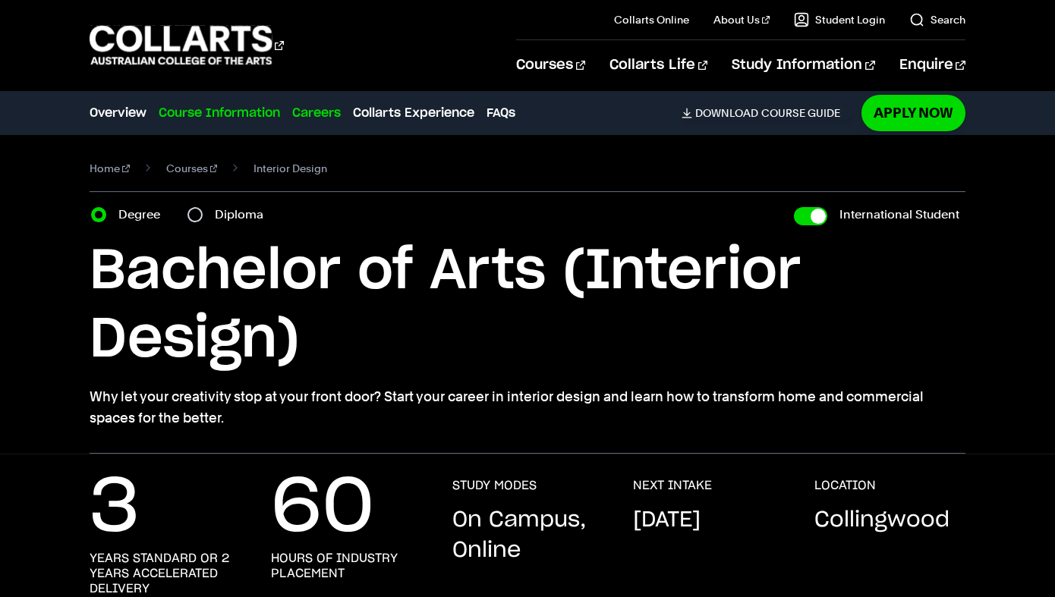
scroll to position [0, 0]
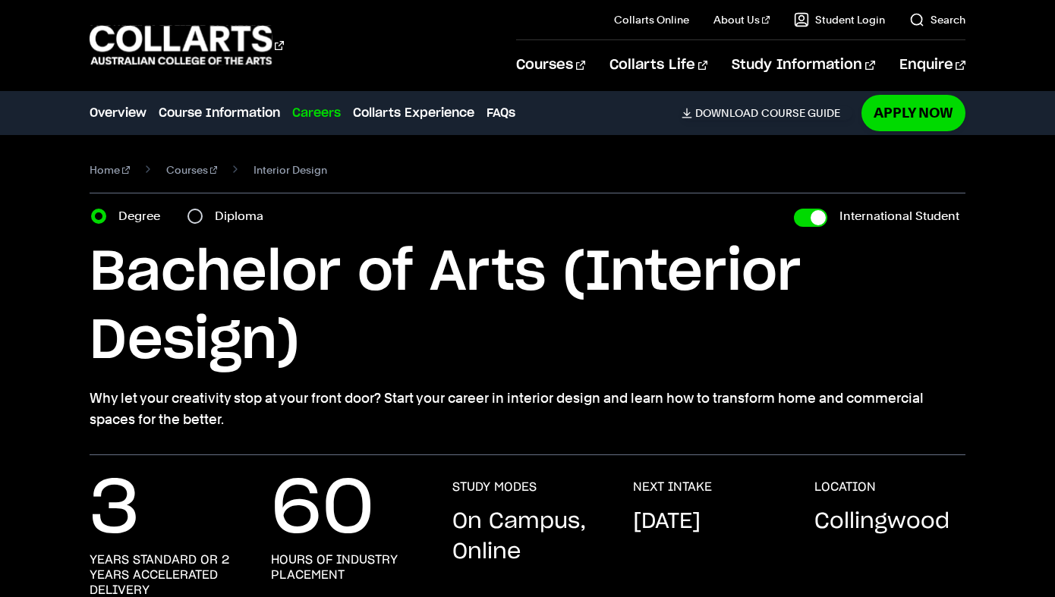
click at [230, 207] on label "Diploma" at bounding box center [244, 216] width 58 height 21
click at [203, 209] on input "Diploma" at bounding box center [194, 216] width 15 height 15
radio input "true"
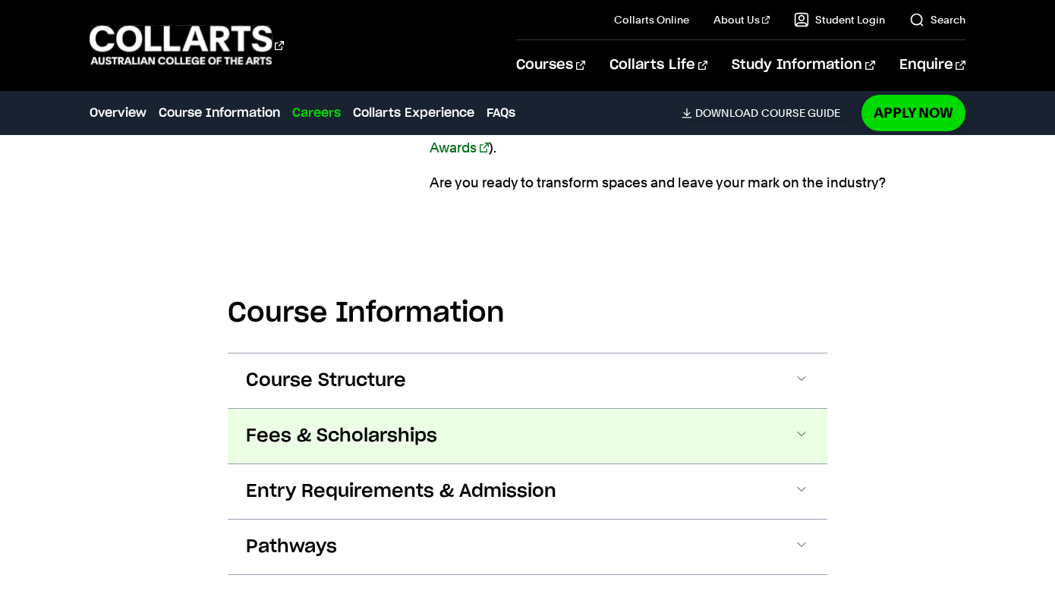
click at [0, 0] on span "Fees & Scholarships" at bounding box center [0, 0] width 0 height 0
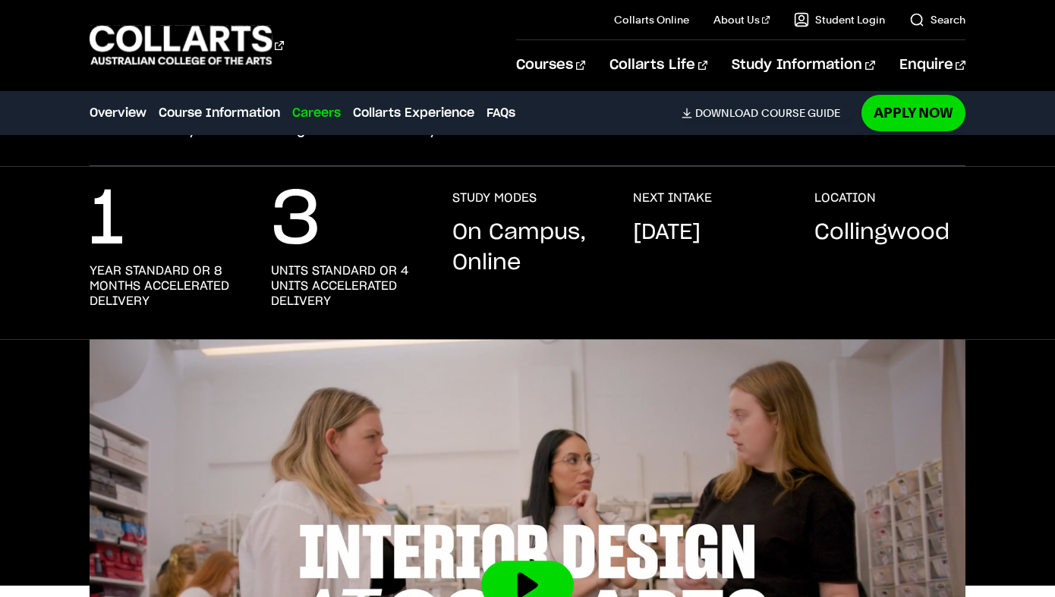
scroll to position [267, 0]
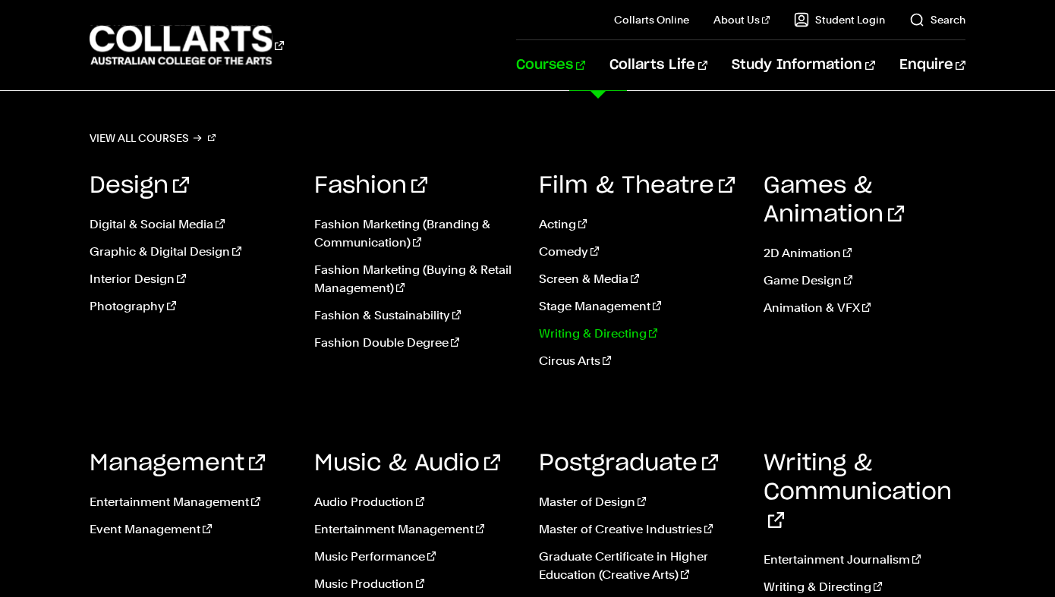
scroll to position [158, 0]
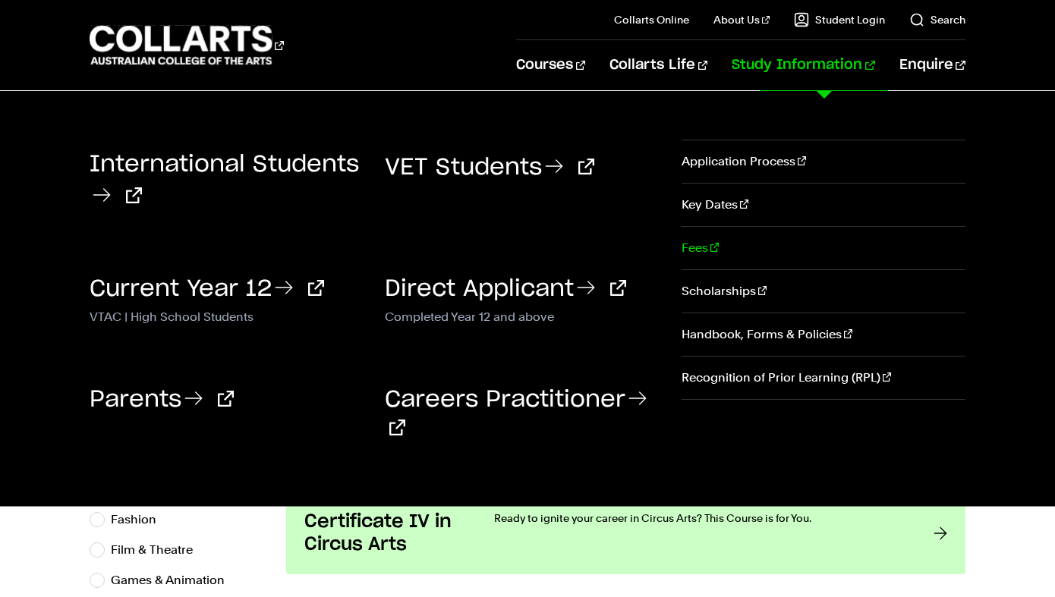
click at [703, 252] on link "Fees" at bounding box center [823, 248] width 284 height 42
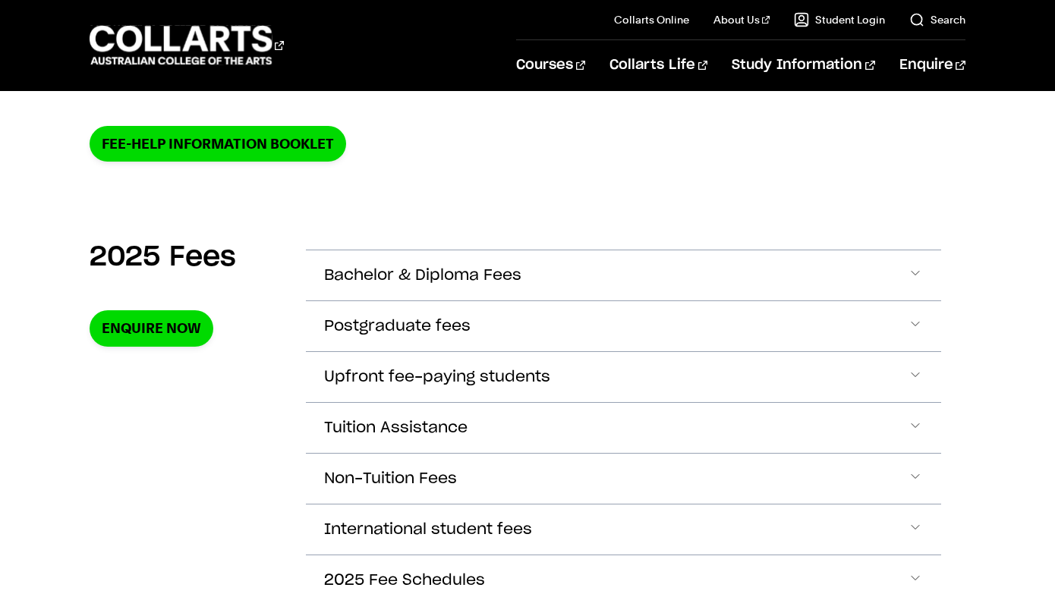
scroll to position [428, 0]
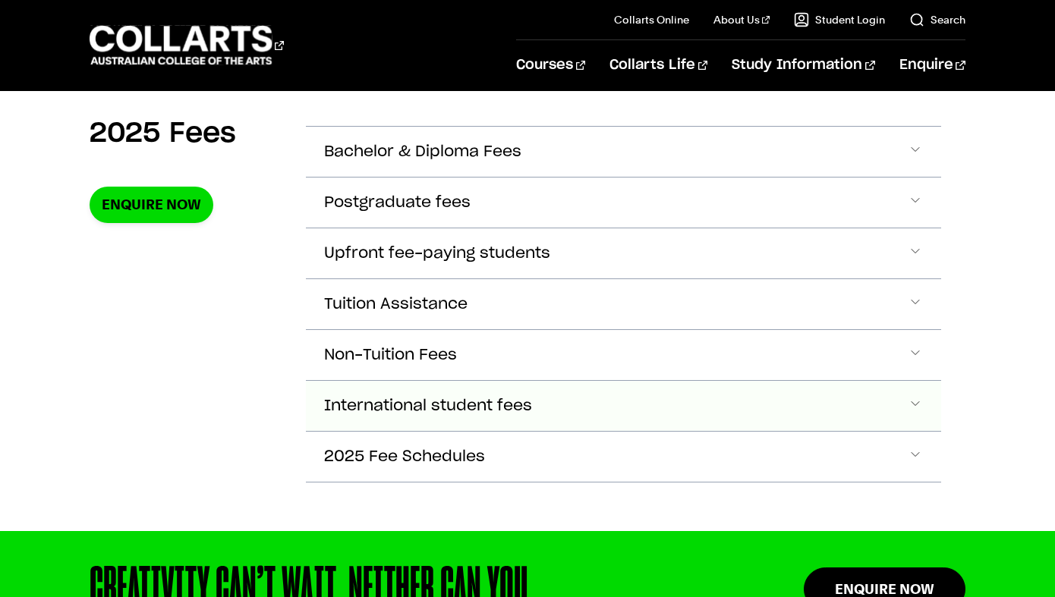
click at [468, 161] on span "International student fees" at bounding box center [422, 151] width 197 height 17
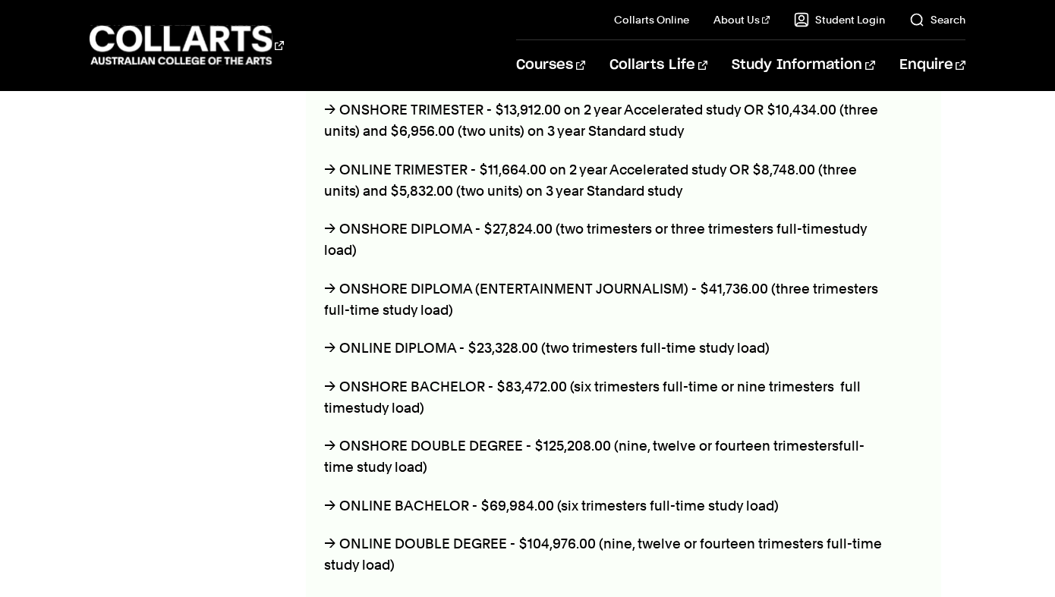
scroll to position [1035, 0]
